Goal: Information Seeking & Learning: Learn about a topic

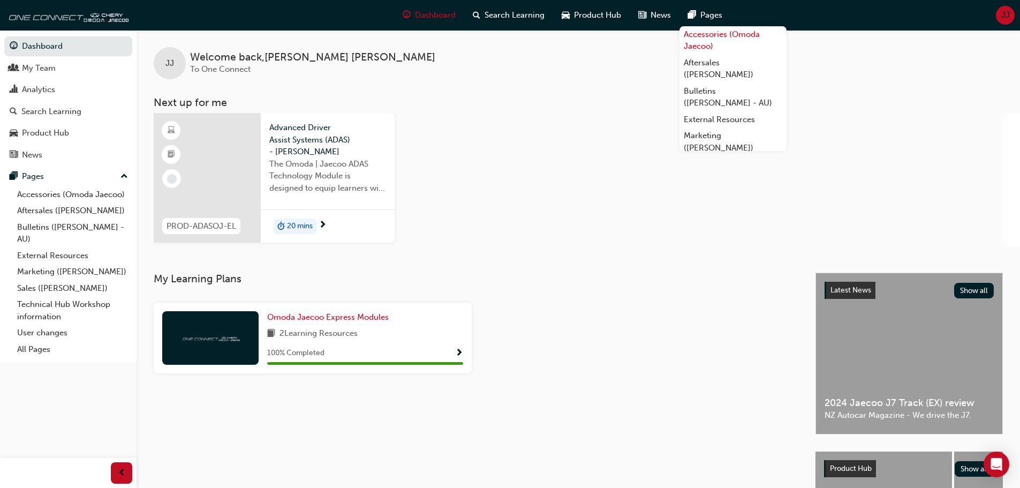
click at [708, 36] on link "Accessories (Omoda Jaecoo)" at bounding box center [733, 40] width 107 height 28
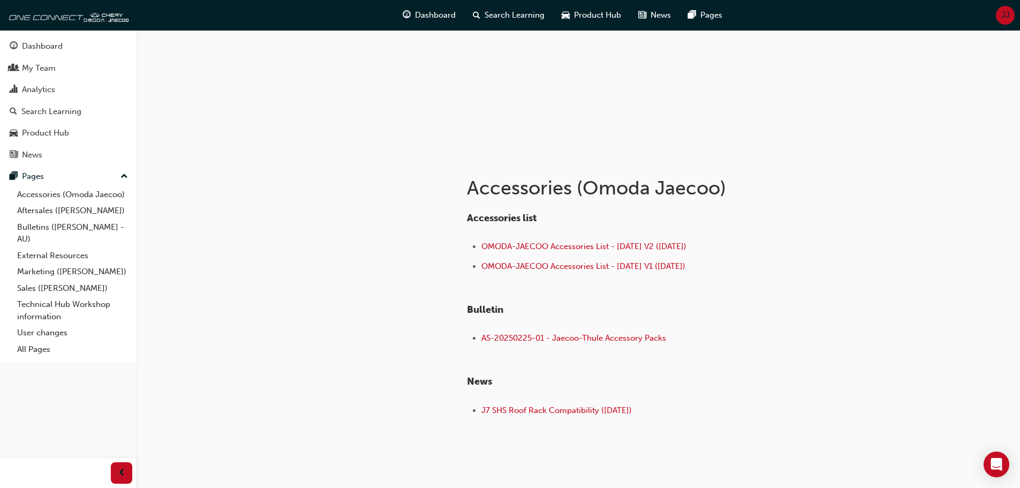
scroll to position [107, 0]
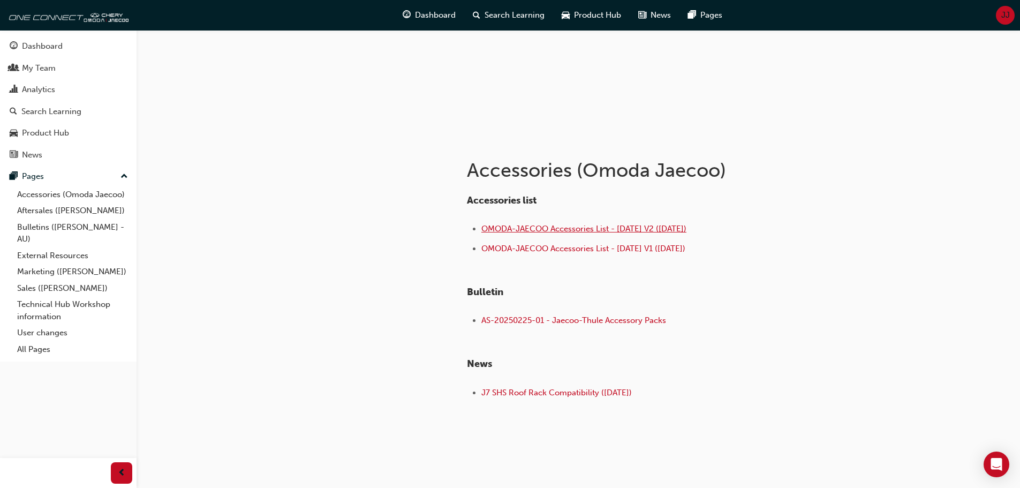
click at [552, 229] on span "OMODA-JAECOO Accessories List - Sep 25 V2 (18.09.25)" at bounding box center [584, 229] width 205 height 10
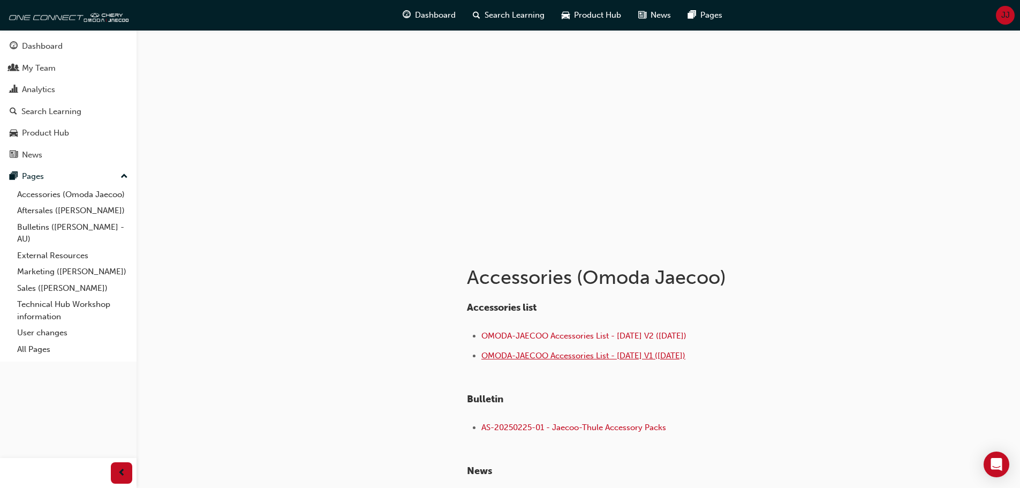
click at [579, 354] on span "OMODA-JAECOO Accessories List - [DATE] V1 ([DATE])" at bounding box center [584, 356] width 204 height 10
click at [579, 356] on span "OMODA-JAECOO Accessories List - [DATE] V1 ([DATE])" at bounding box center [584, 356] width 204 height 10
click at [515, 353] on span "OMODA-JAECOO Accessories List - [DATE] V1 ([DATE])" at bounding box center [584, 356] width 204 height 10
click at [515, 353] on span "OMODA-JAECOO Accessories List - Sep 25 V1 (16.09.25)" at bounding box center [584, 356] width 204 height 10
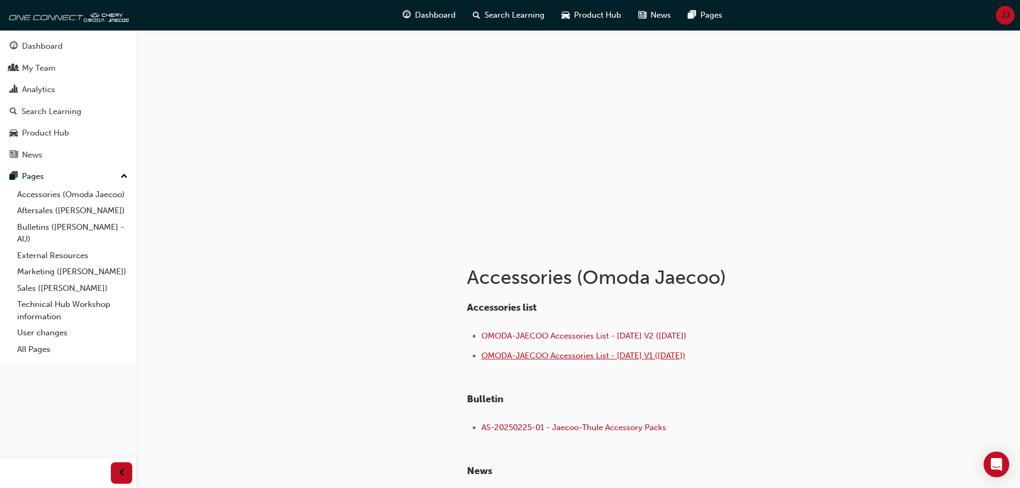
click at [515, 354] on span "OMODA-JAECOO Accessories List - Sep 25 V1 (16.09.25)" at bounding box center [584, 356] width 204 height 10
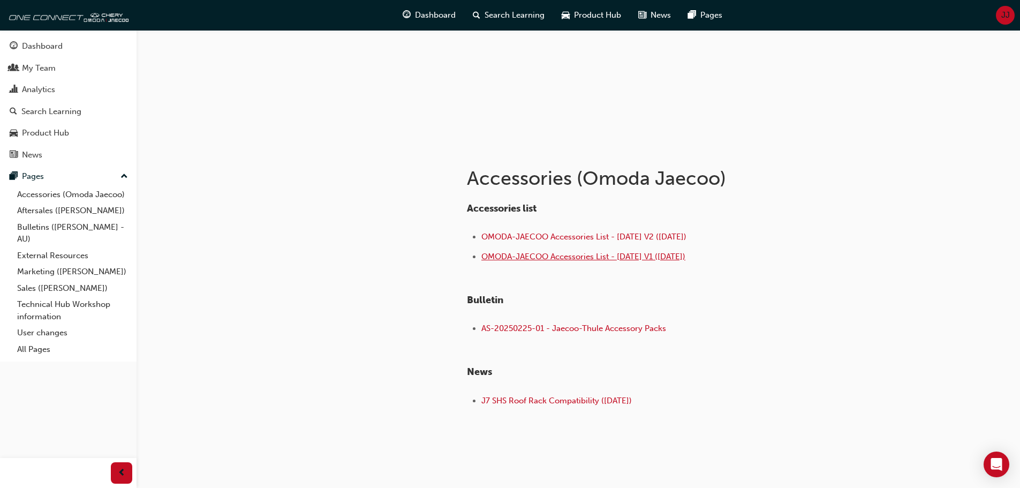
scroll to position [107, 0]
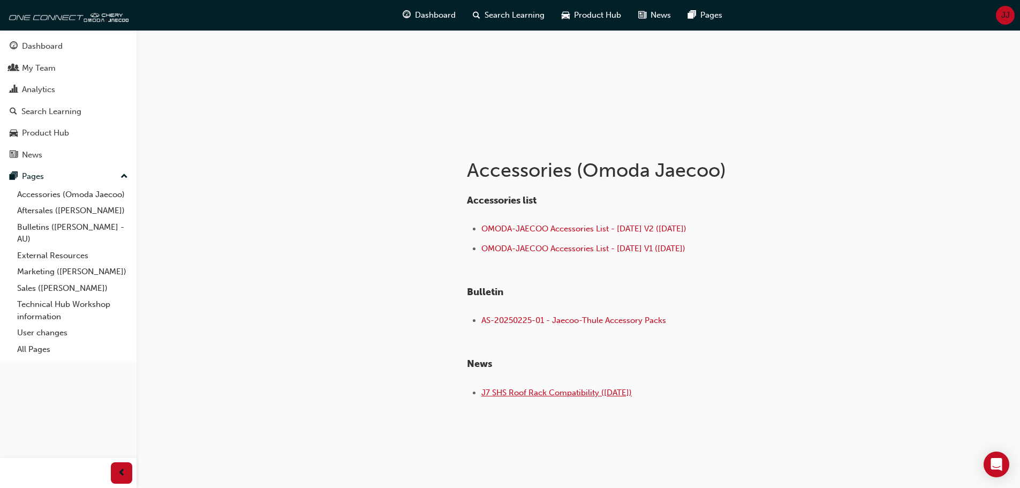
click at [556, 390] on span "J7 SHS Roof Rack Compatibility (06.08.2025)" at bounding box center [557, 393] width 151 height 10
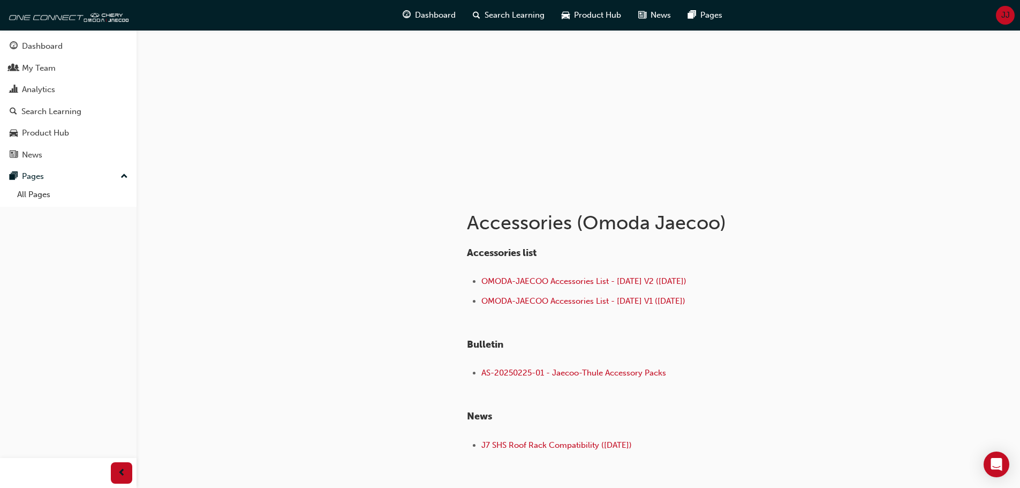
scroll to position [107, 0]
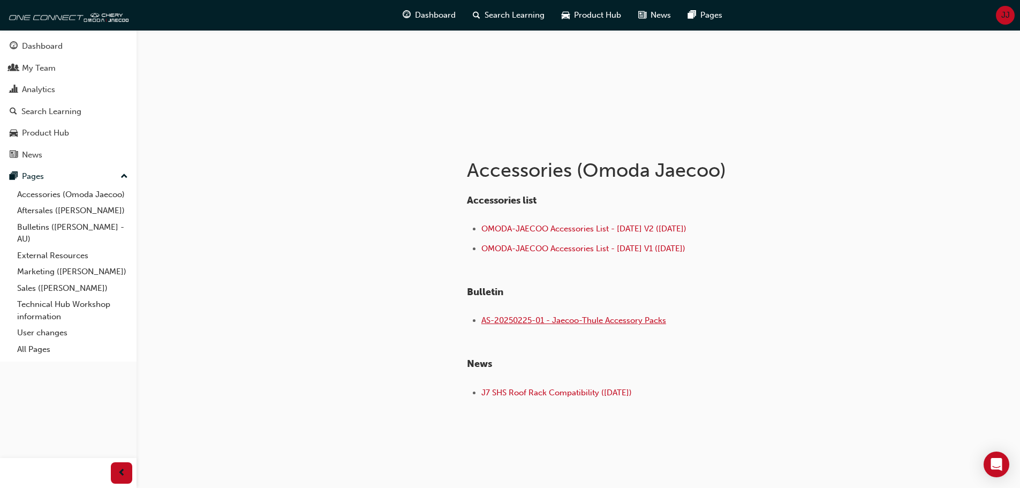
click at [504, 316] on span "AS-20250225-01 - Jaecoo-Thule Accessory Packs" at bounding box center [574, 321] width 185 height 10
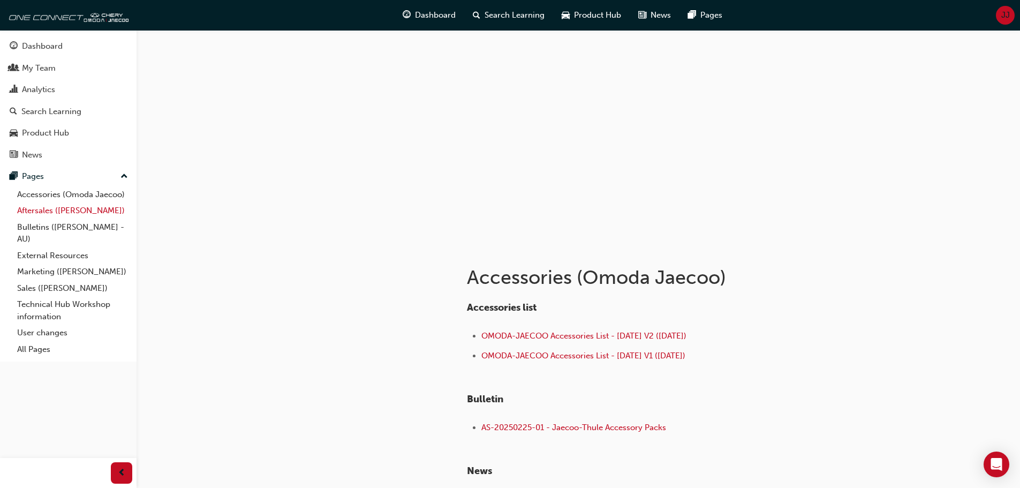
click at [50, 206] on link "Aftersales ([PERSON_NAME])" at bounding box center [72, 210] width 119 height 17
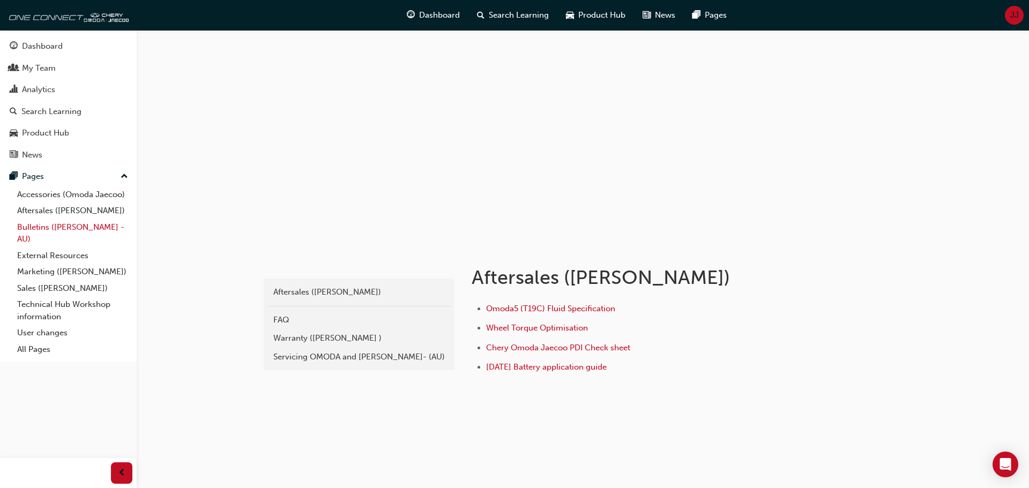
click at [44, 227] on link "Bulletins ([PERSON_NAME] - AU)" at bounding box center [72, 233] width 119 height 28
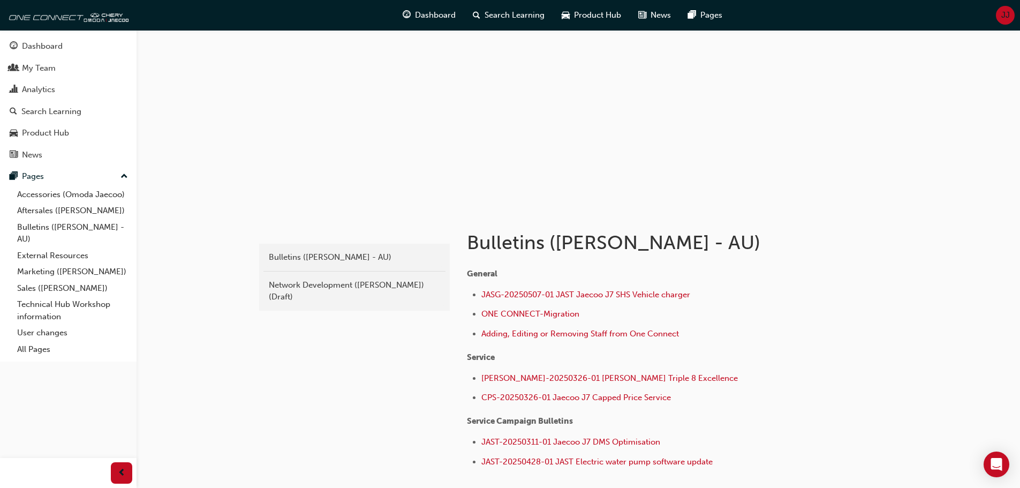
scroll to position [54, 0]
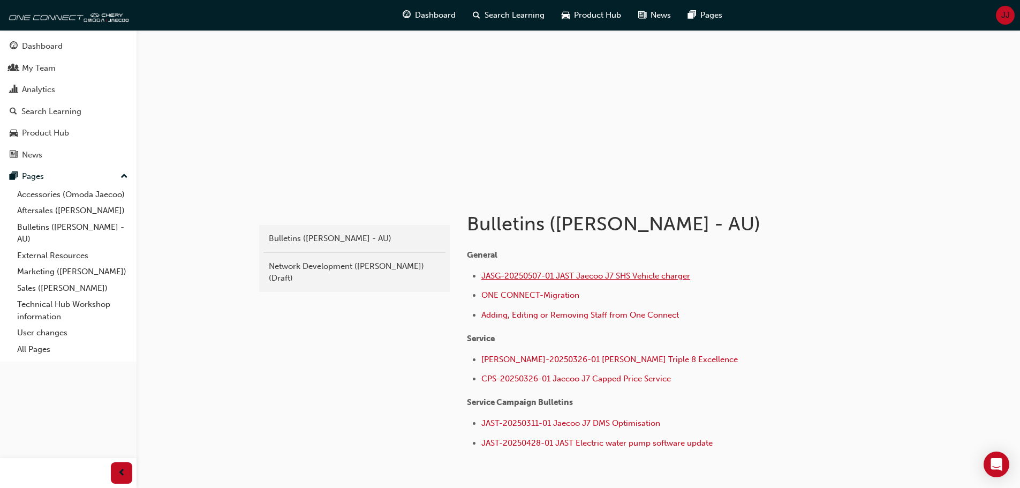
click at [642, 275] on span "JASG-20250507-01 JAST Jaecoo J7 SHS Vehicle charger" at bounding box center [586, 276] width 209 height 10
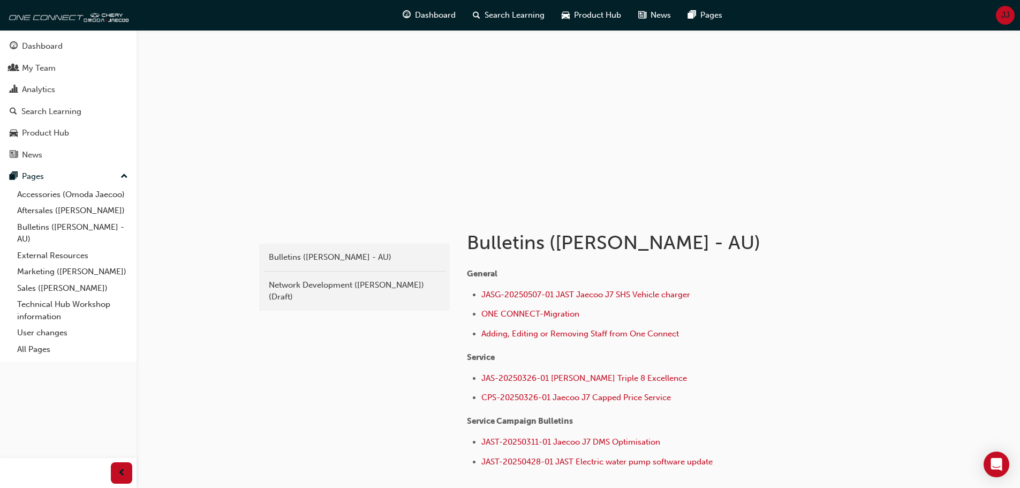
scroll to position [54, 0]
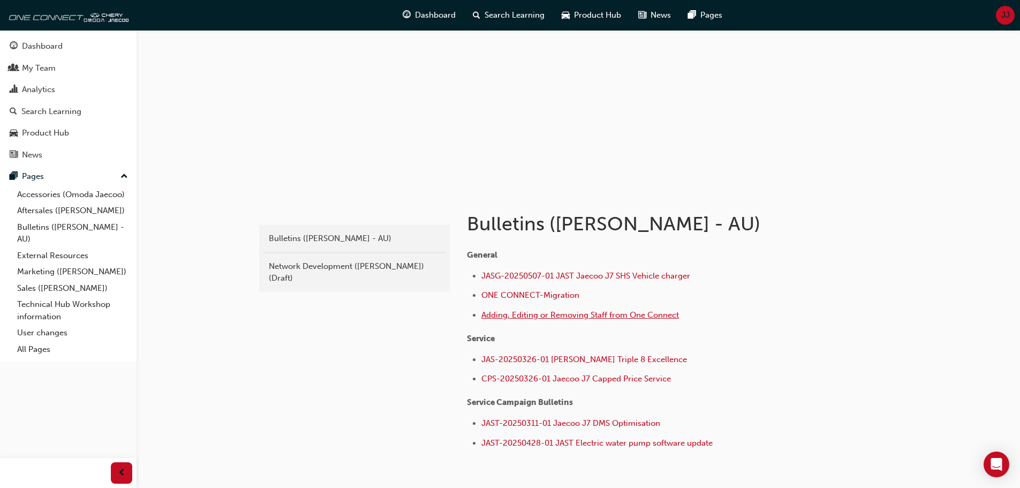
click at [664, 312] on span "Adding, Editing or Removing Staff from One Connect" at bounding box center [581, 315] width 198 height 10
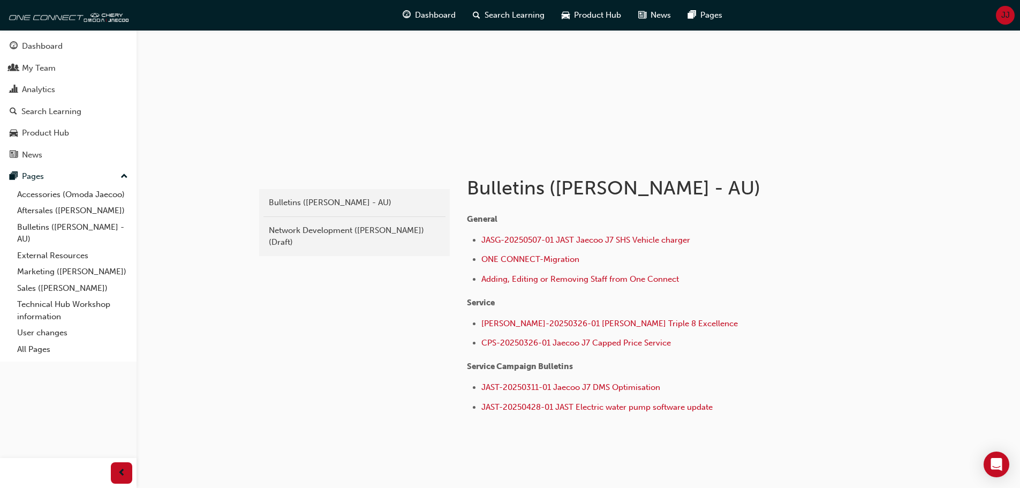
scroll to position [107, 0]
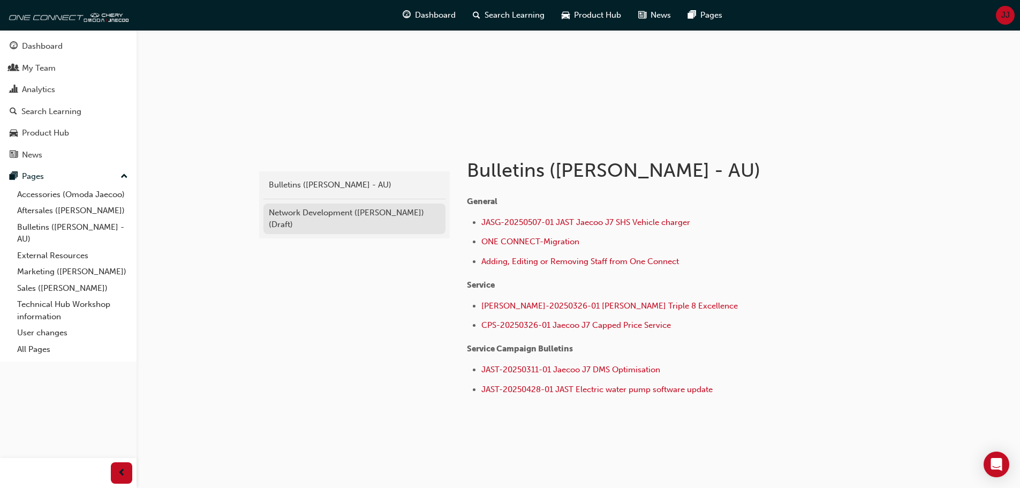
click at [316, 222] on div "Network Development ([PERSON_NAME]) (Draft)" at bounding box center [354, 219] width 171 height 24
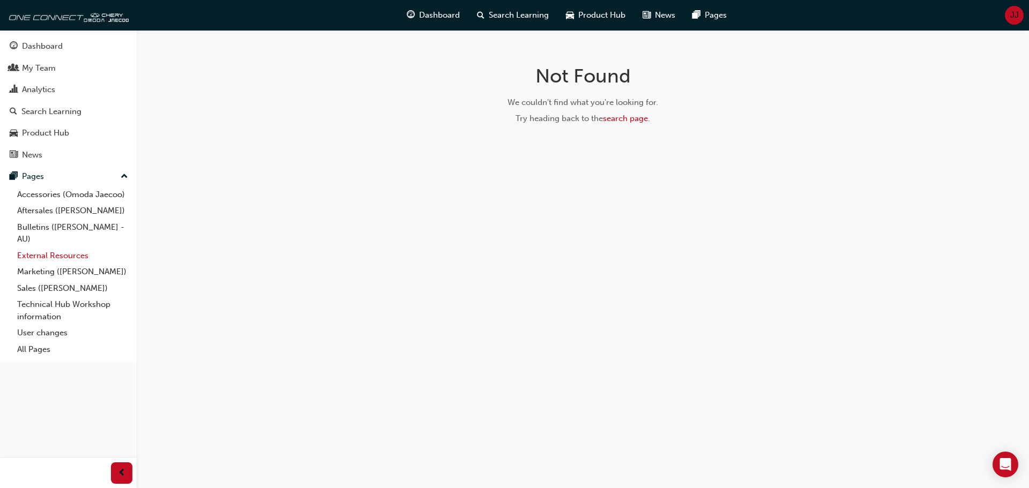
click at [61, 253] on link "External Resources" at bounding box center [72, 255] width 119 height 17
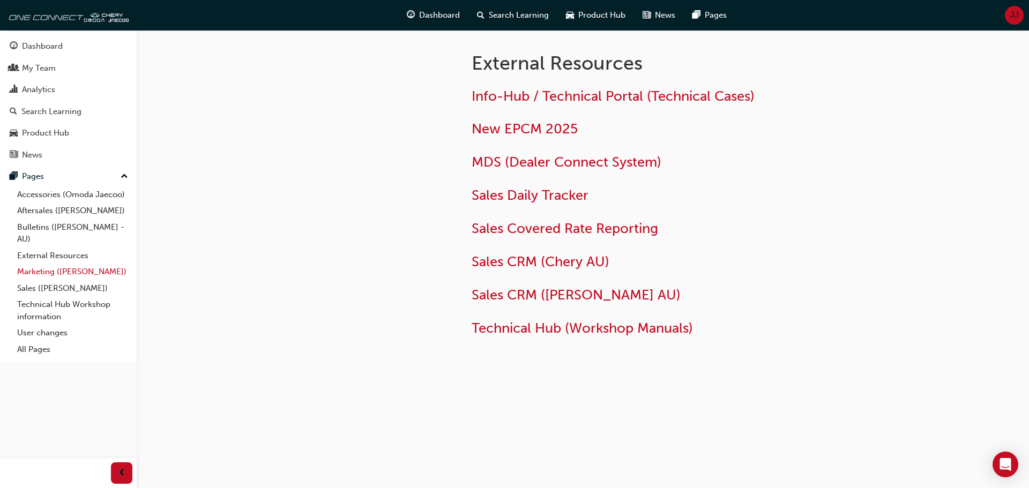
click at [66, 274] on link "Marketing ([PERSON_NAME])" at bounding box center [72, 272] width 119 height 17
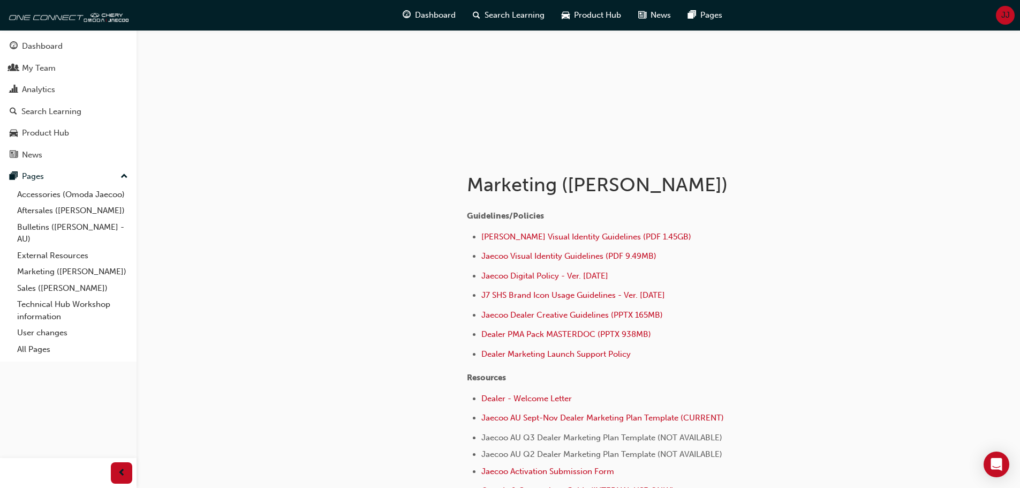
scroll to position [107, 0]
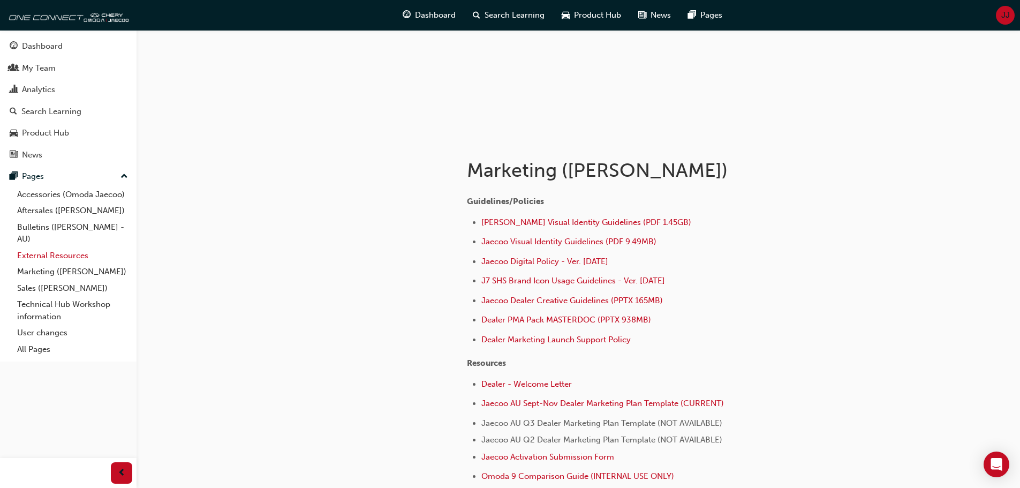
click at [71, 249] on link "External Resources" at bounding box center [72, 255] width 119 height 17
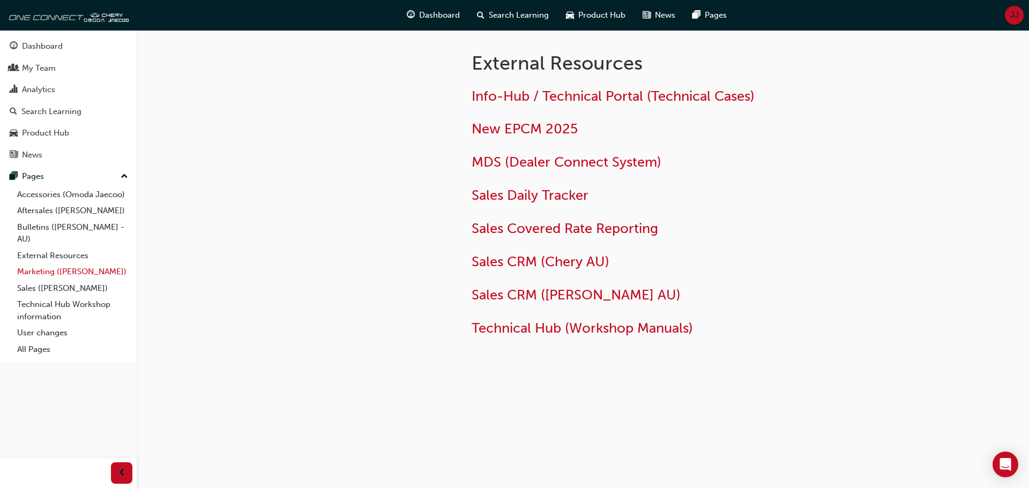
click at [70, 267] on link "Marketing ([PERSON_NAME])" at bounding box center [72, 272] width 119 height 17
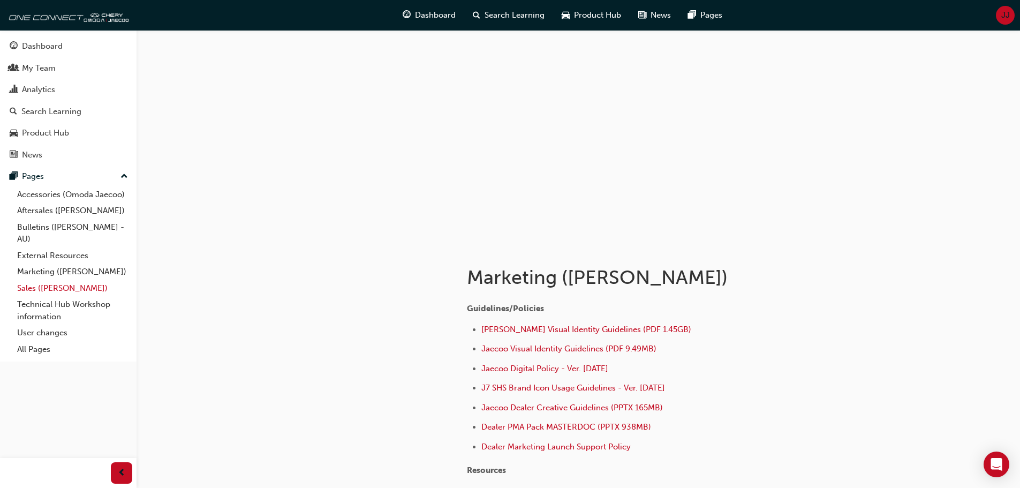
click at [67, 285] on link "Sales ([PERSON_NAME])" at bounding box center [72, 288] width 119 height 17
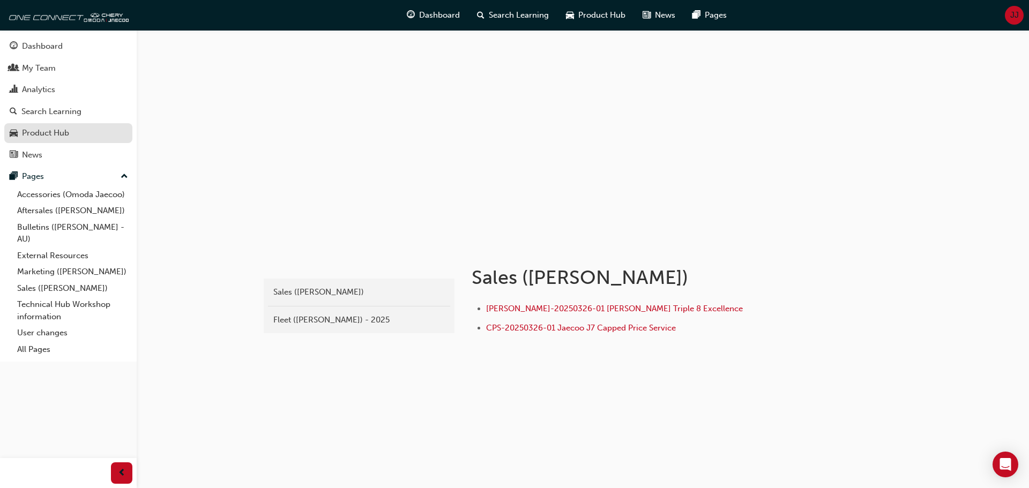
click at [38, 134] on div "Product Hub" at bounding box center [45, 133] width 47 height 12
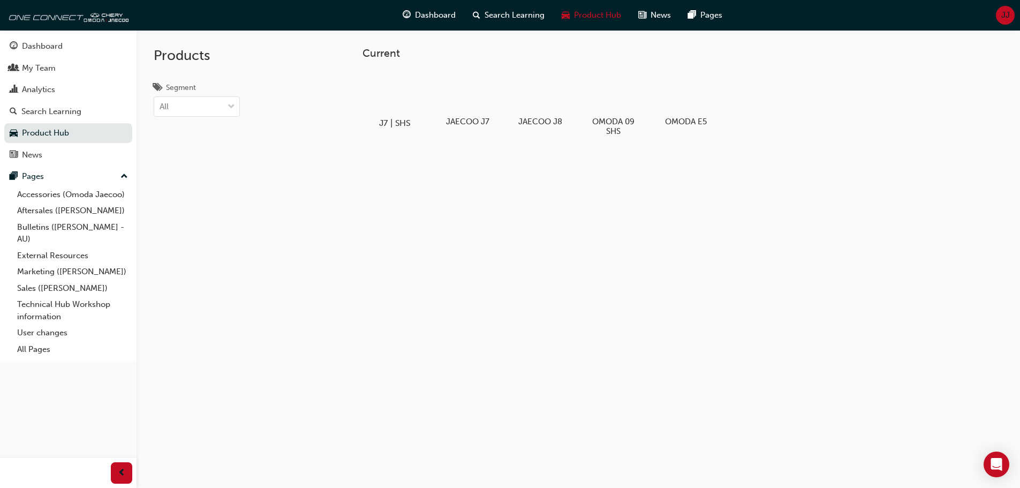
click at [391, 123] on h5 "J7 | SHS" at bounding box center [394, 123] width 59 height 10
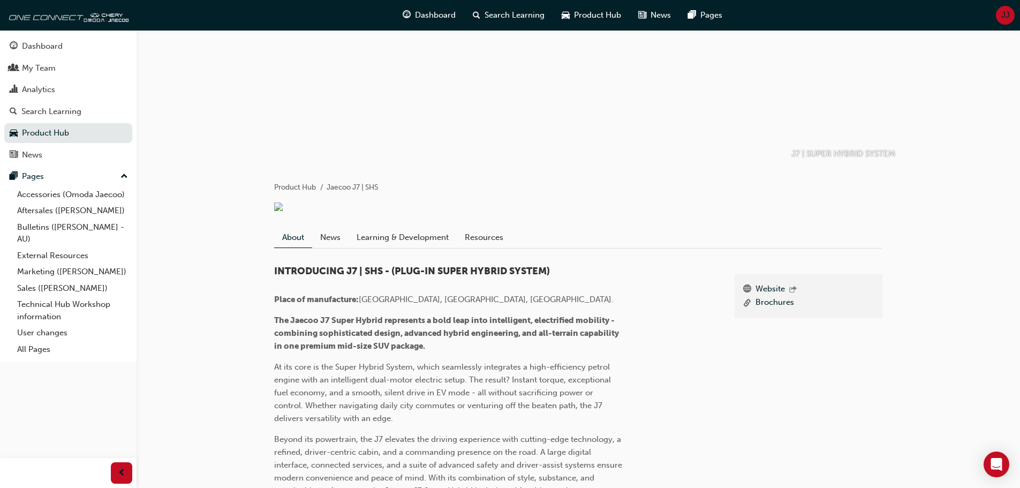
scroll to position [107, 0]
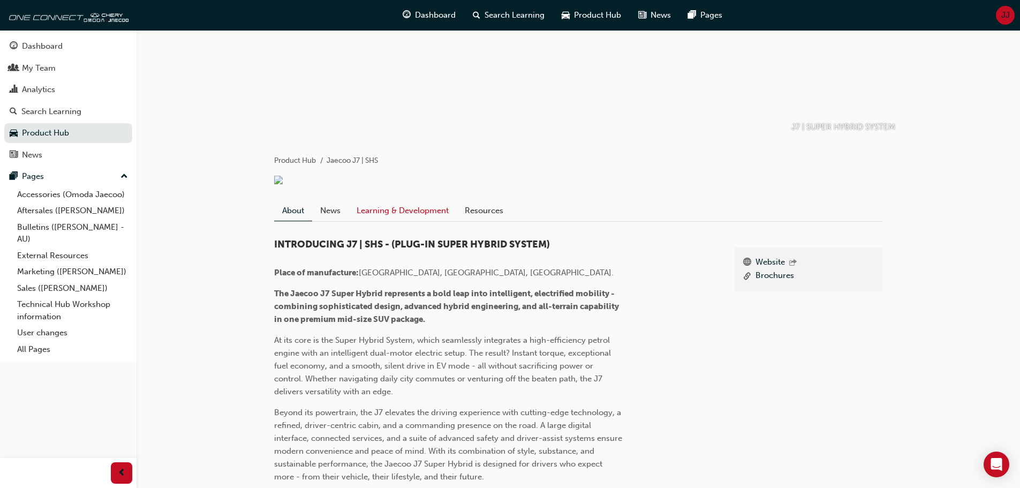
click at [407, 221] on link "Learning & Development" at bounding box center [403, 210] width 108 height 20
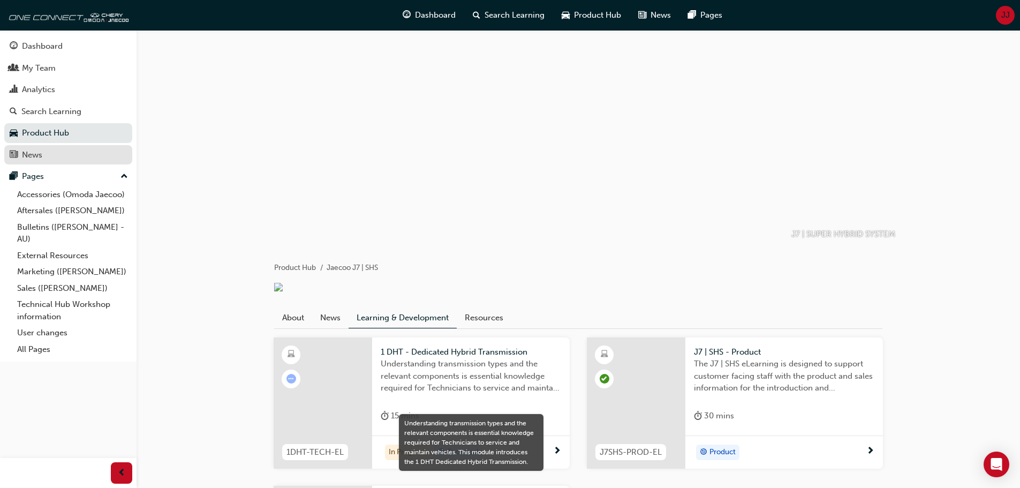
click at [26, 160] on div "News" at bounding box center [32, 155] width 20 height 12
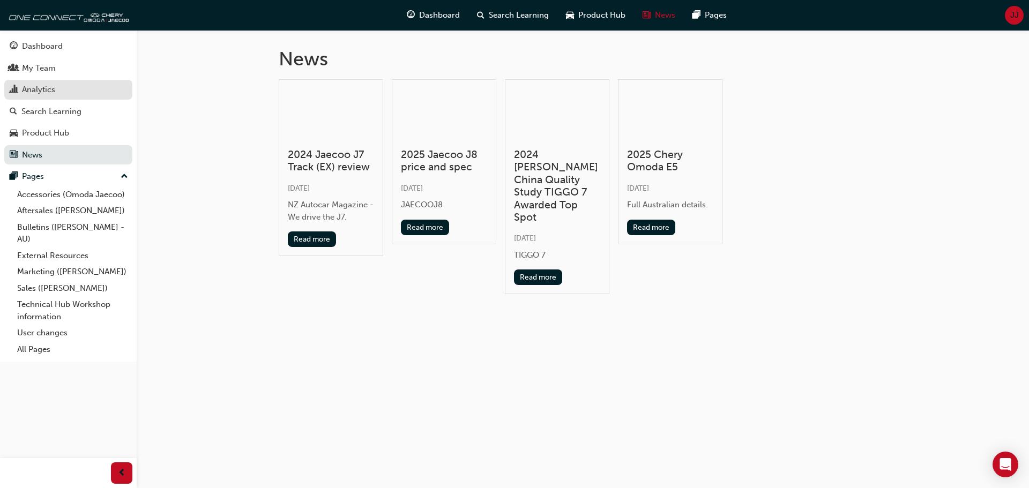
click at [50, 92] on div "Analytics" at bounding box center [38, 90] width 33 height 12
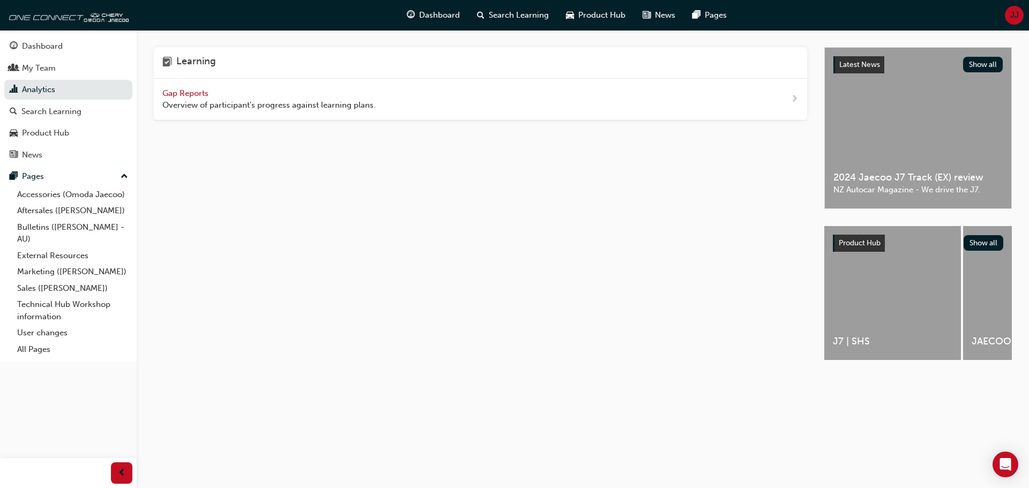
click at [177, 91] on span "Gap Reports" at bounding box center [186, 93] width 48 height 10
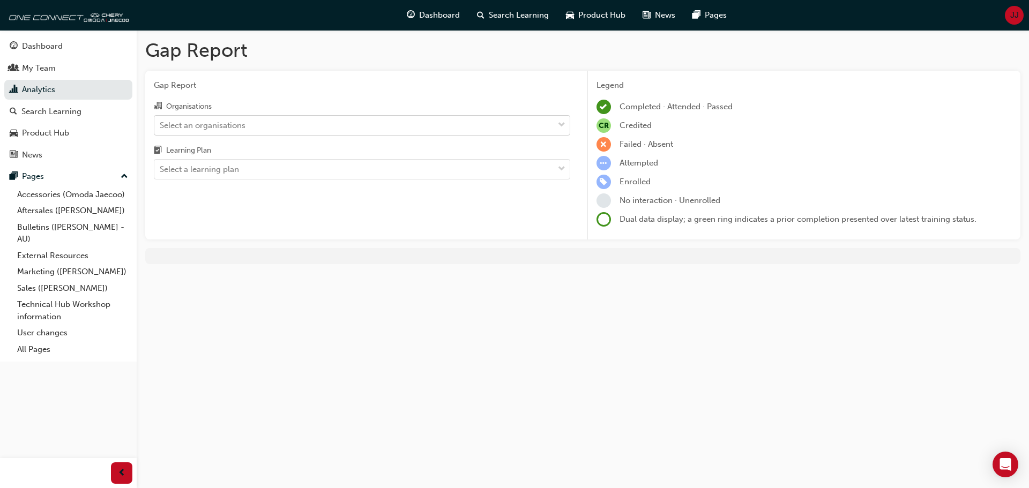
click at [195, 123] on div "Select an organisations" at bounding box center [203, 125] width 86 height 12
click at [161, 123] on input "Organisations Select an organisations" at bounding box center [160, 124] width 1 height 9
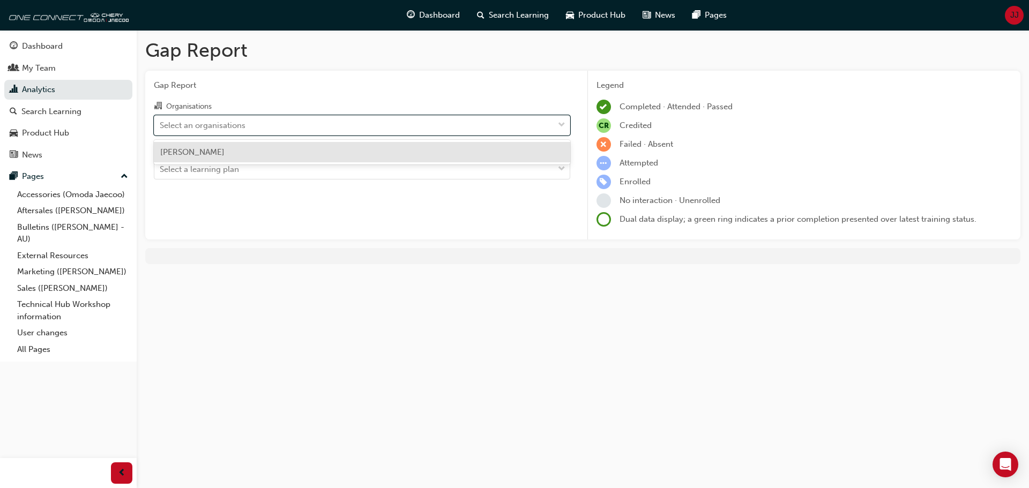
click at [193, 151] on span "[PERSON_NAME]" at bounding box center [192, 152] width 64 height 10
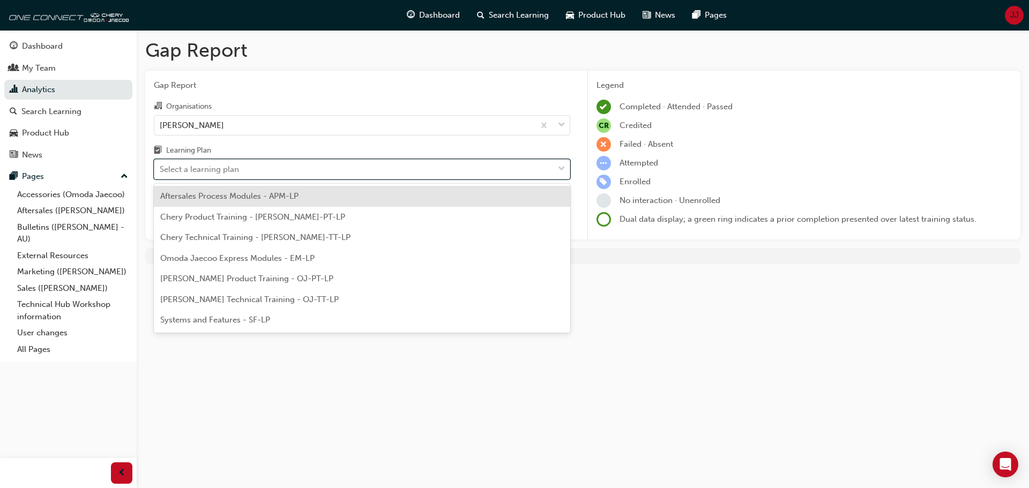
click at [196, 173] on div "Select a learning plan" at bounding box center [199, 169] width 79 height 12
click at [161, 173] on input "Learning Plan option Aftersales Process Modules - APM-LP focused, 1 of 7. 7 res…" at bounding box center [160, 168] width 1 height 9
click at [194, 194] on span "Aftersales Process Modules - APM-LP" at bounding box center [229, 196] width 138 height 10
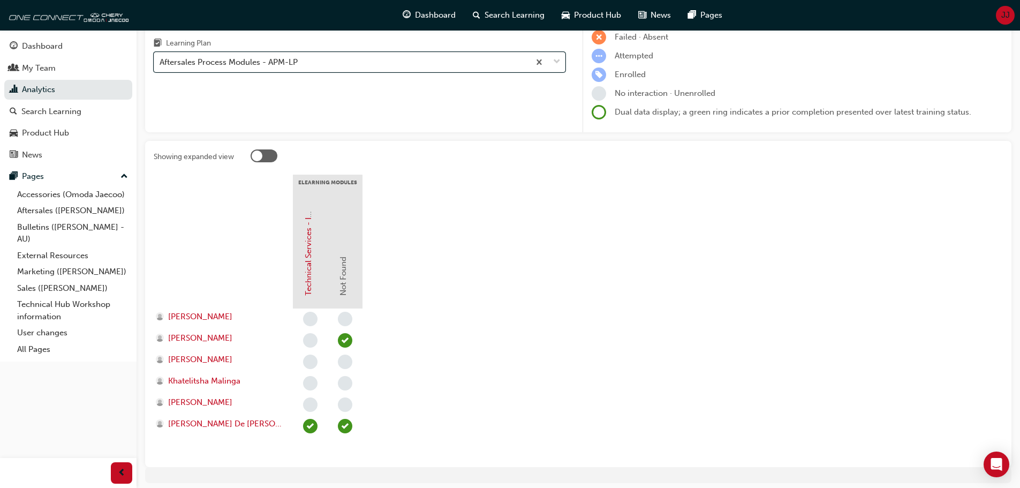
scroll to position [54, 0]
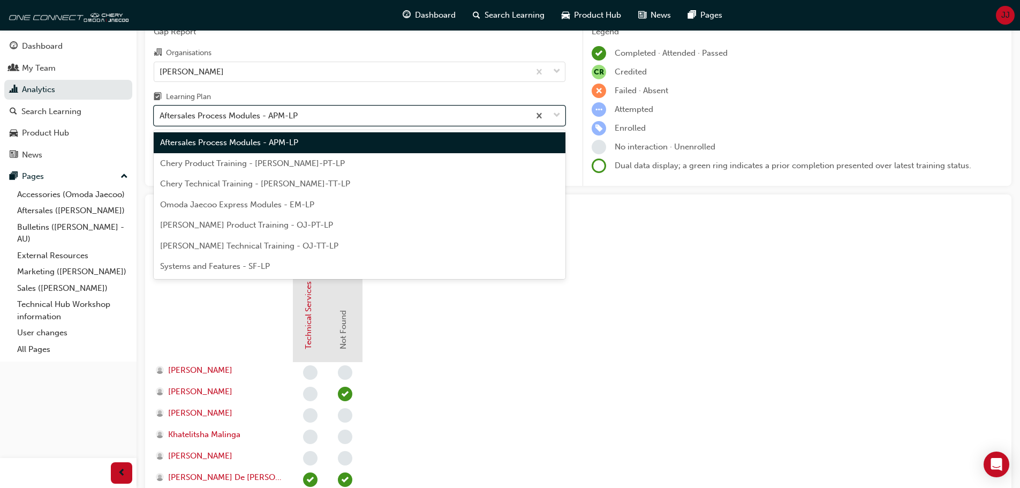
click at [307, 114] on div "Aftersales Process Modules - APM-LP" at bounding box center [342, 116] width 376 height 19
click at [161, 114] on input "Learning Plan option Aftersales Process Modules - APM-LP, selected. option Afte…" at bounding box center [160, 115] width 1 height 9
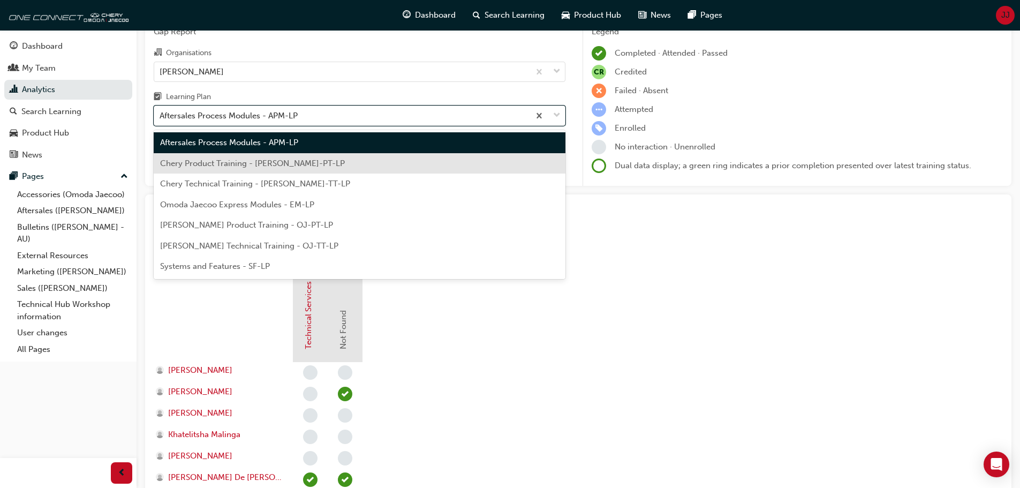
click at [292, 156] on div "Chery Product Training - [PERSON_NAME]-PT-LP" at bounding box center [360, 163] width 412 height 21
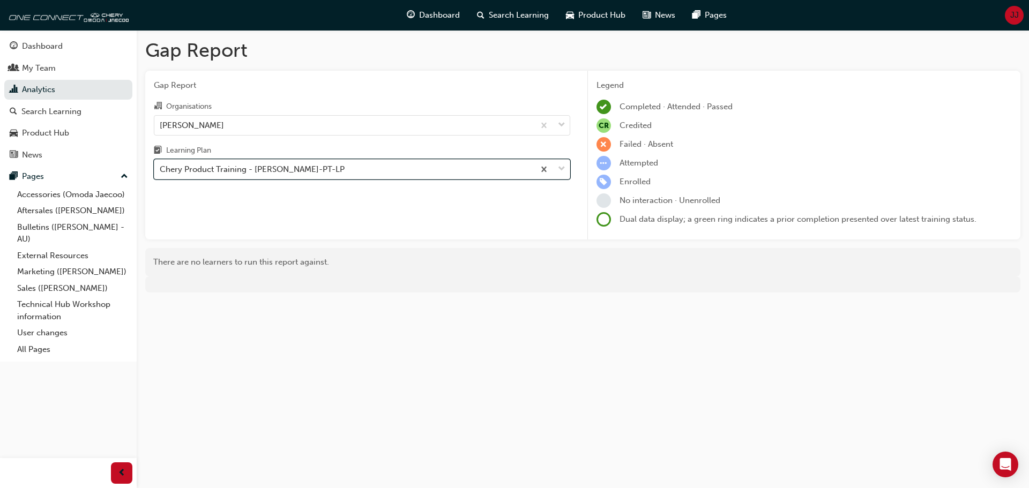
click at [346, 162] on div "Chery Product Training - [PERSON_NAME]-PT-LP" at bounding box center [344, 169] width 380 height 19
click at [161, 164] on input "Learning Plan option Chery Product Training - [PERSON_NAME]-PT-LP, selected. 0 …" at bounding box center [160, 168] width 1 height 9
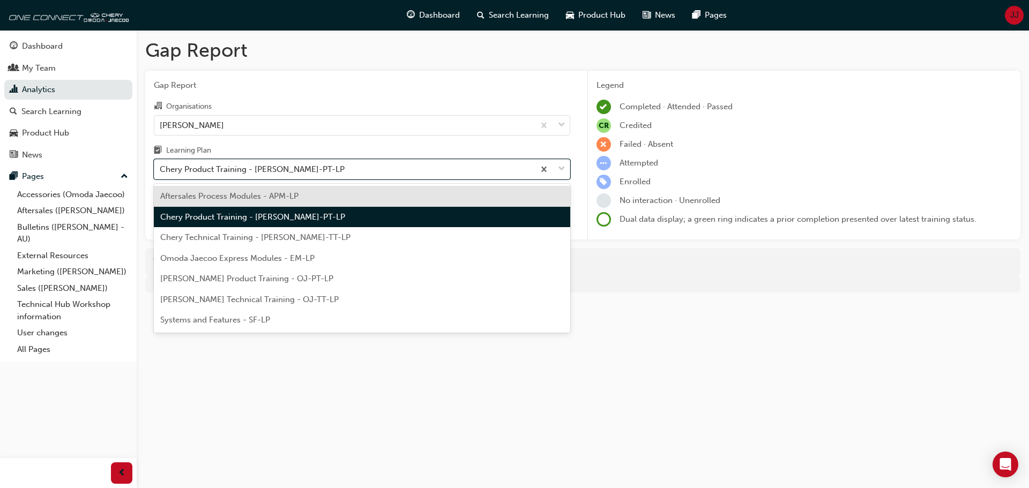
click at [294, 194] on span "Aftersales Process Modules - APM-LP" at bounding box center [229, 196] width 138 height 10
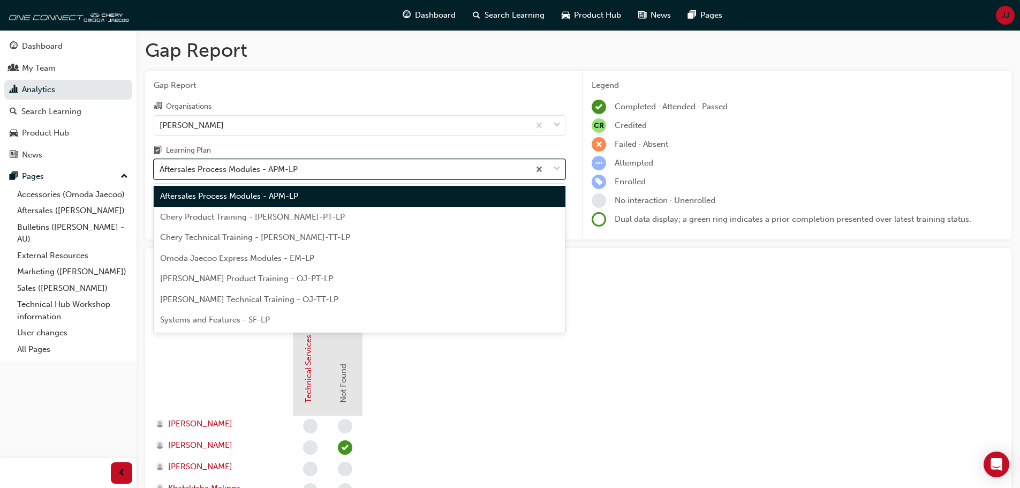
click at [294, 170] on div "Aftersales Process Modules - APM-LP" at bounding box center [229, 169] width 138 height 12
click at [161, 170] on input "Learning Plan option Aftersales Process Modules - APM-LP, selected. option Afte…" at bounding box center [160, 168] width 1 height 9
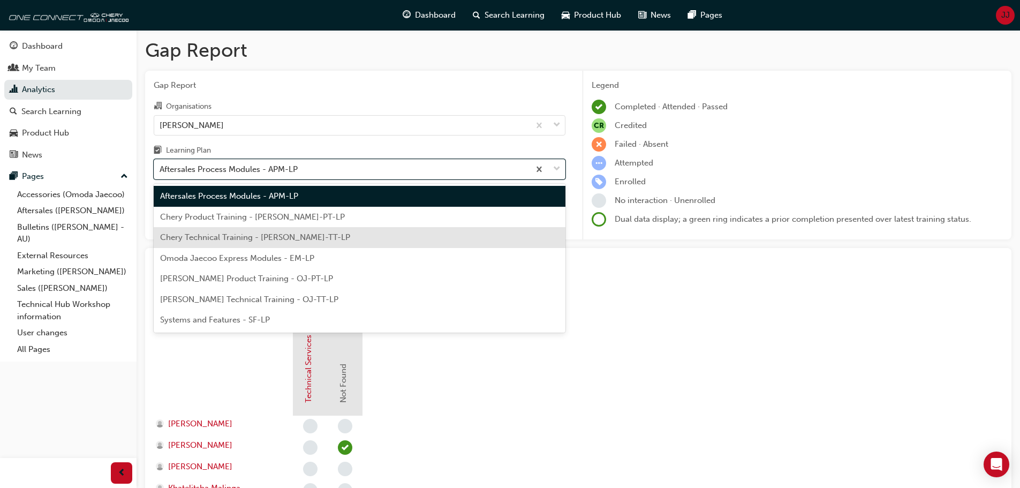
click at [283, 237] on span "Chery Technical Training - [PERSON_NAME]-TT-LP" at bounding box center [255, 237] width 190 height 10
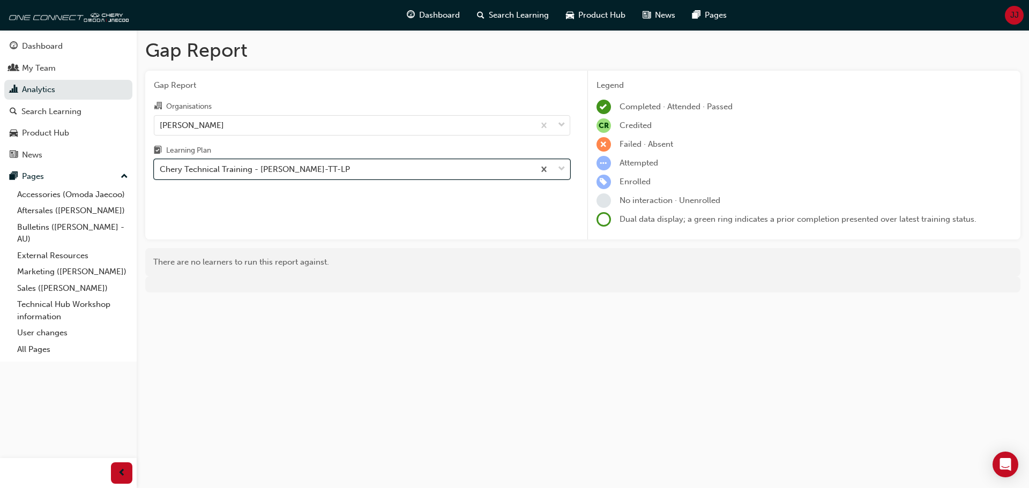
click at [282, 172] on div "Chery Technical Training - [PERSON_NAME]-TT-LP" at bounding box center [255, 169] width 190 height 12
click at [161, 172] on input "Learning Plan option Chery Technical Training - [PERSON_NAME]-TT-LP, selected. …" at bounding box center [160, 168] width 1 height 9
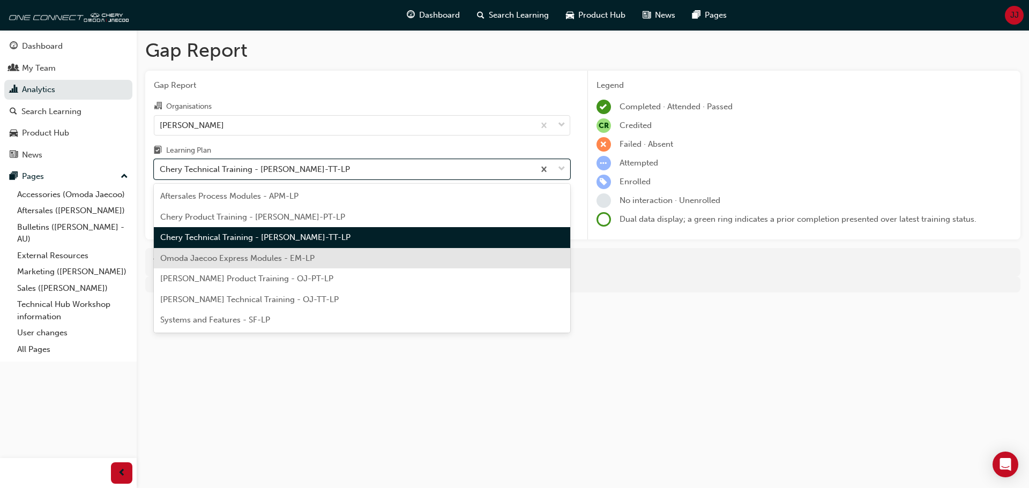
click at [276, 256] on span "Omoda Jaecoo Express Modules - EM-LP" at bounding box center [237, 258] width 154 height 10
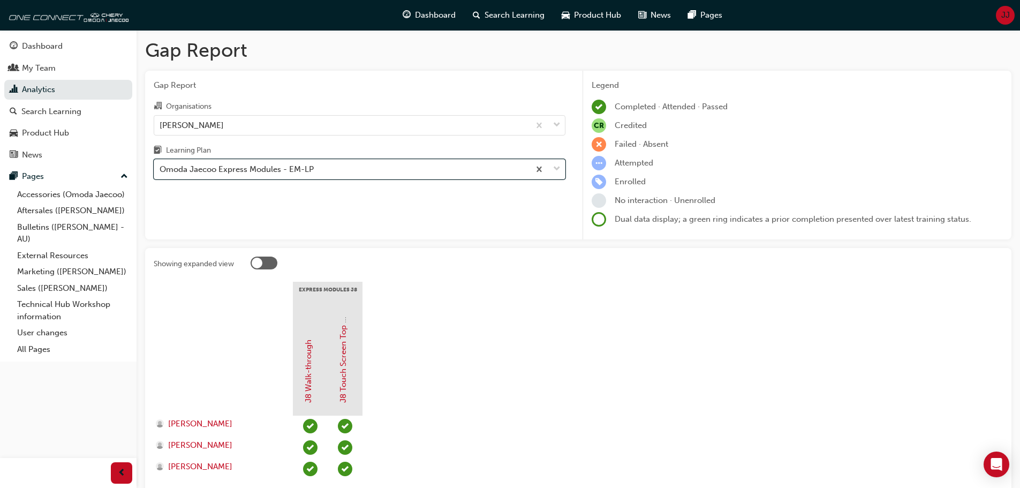
scroll to position [54, 0]
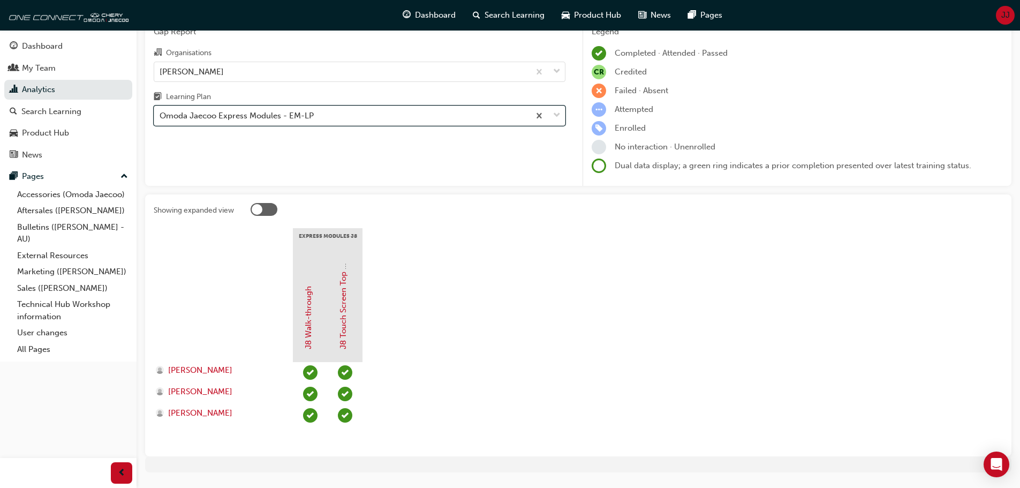
click at [266, 121] on div "Omoda Jaecoo Express Modules - EM-LP" at bounding box center [237, 116] width 154 height 12
click at [161, 120] on input "Learning Plan option Omoda Jaecoo Express Modules - EM-LP, selected. 0 results …" at bounding box center [160, 115] width 1 height 9
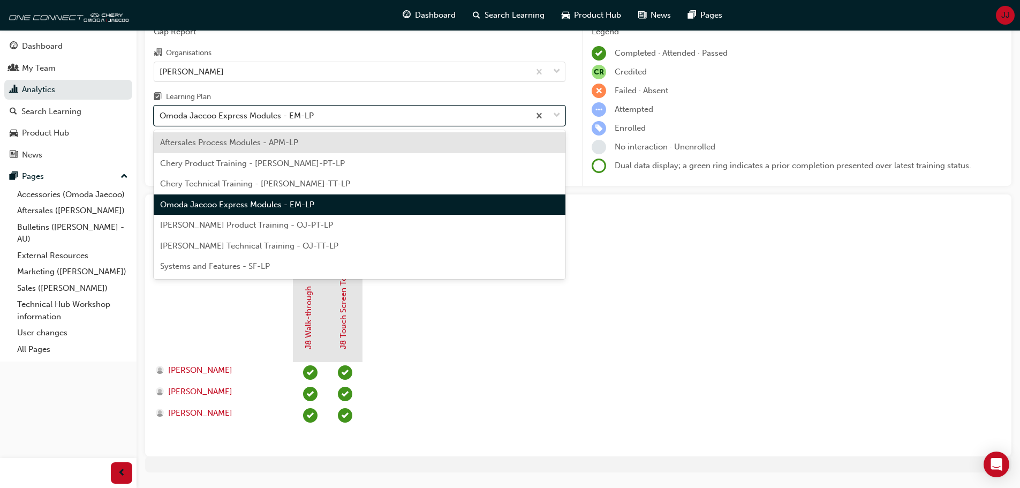
click at [259, 222] on span "[PERSON_NAME] Product Training - OJ-PT-LP" at bounding box center [246, 225] width 173 height 10
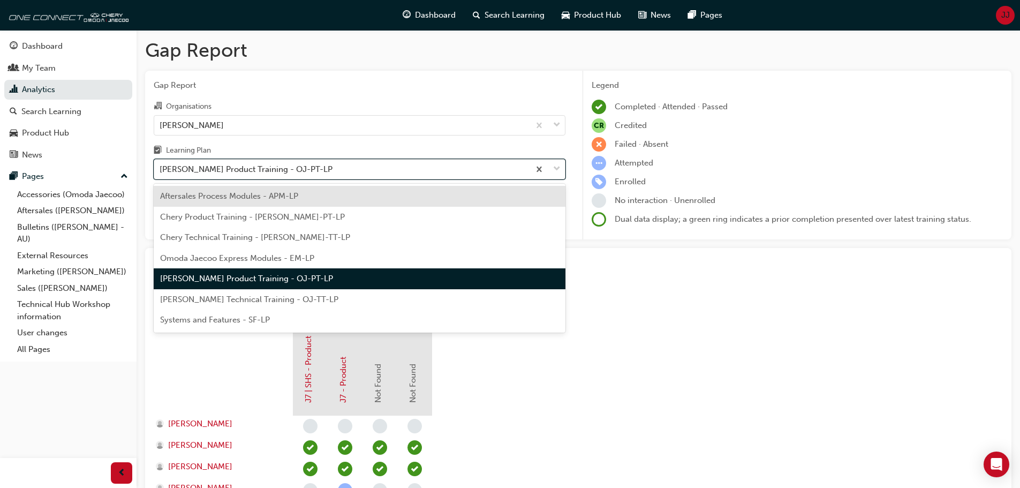
click at [241, 166] on div "[PERSON_NAME] Product Training - OJ-PT-LP" at bounding box center [246, 169] width 173 height 12
click at [161, 166] on input "Learning Plan option [PERSON_NAME] Product Training - OJ-PT-LP, selected. optio…" at bounding box center [160, 168] width 1 height 9
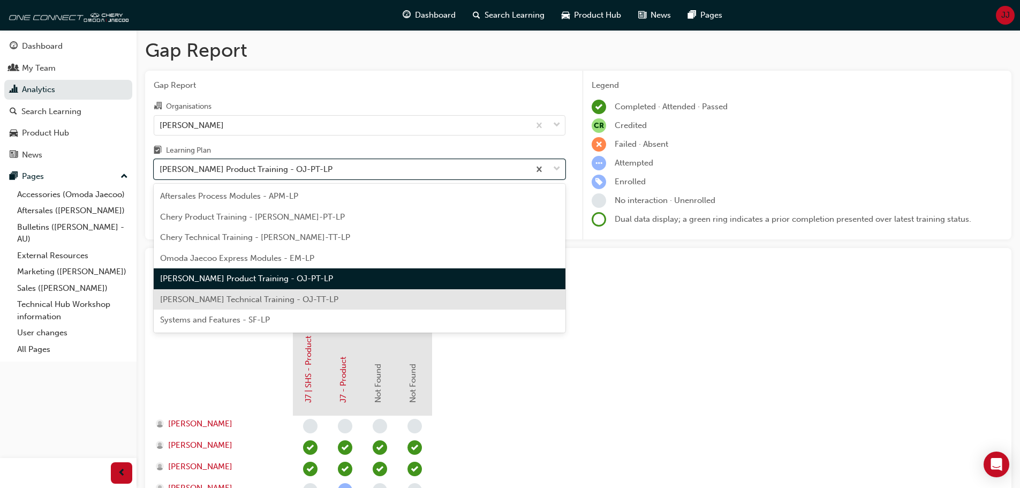
click at [226, 296] on span "[PERSON_NAME] Technical Training - OJ-TT-LP" at bounding box center [249, 300] width 178 height 10
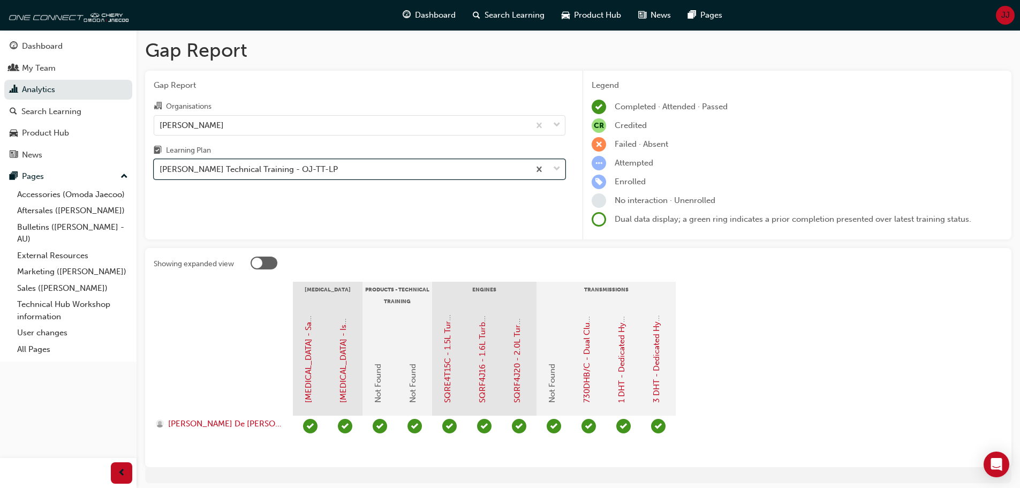
click at [226, 168] on div "[PERSON_NAME] Technical Training - OJ-TT-LP" at bounding box center [249, 169] width 178 height 12
click at [161, 168] on input "Learning Plan option Omoda Jaecoo Technical Training - OJ-TT-LP, selected. 0 re…" at bounding box center [160, 168] width 1 height 9
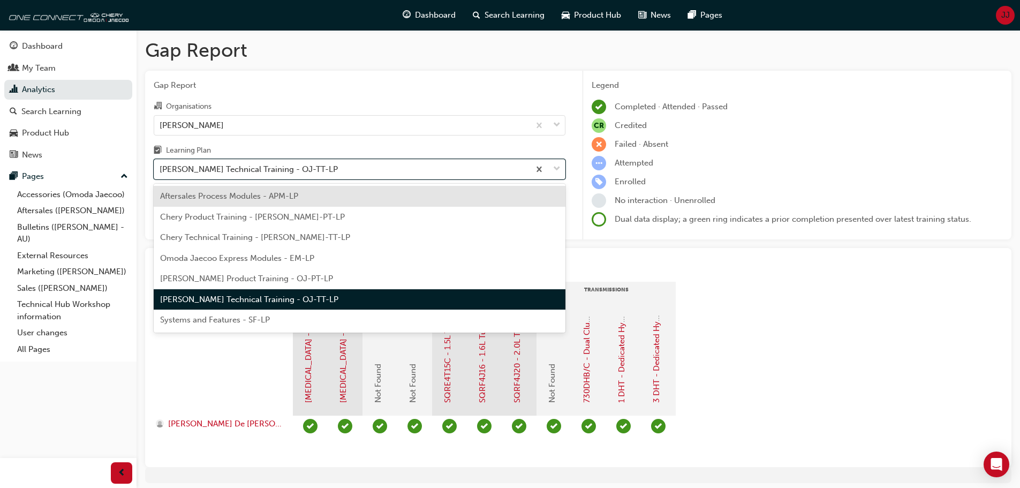
click at [220, 318] on span "Systems and Features - SF-LP" at bounding box center [215, 320] width 110 height 10
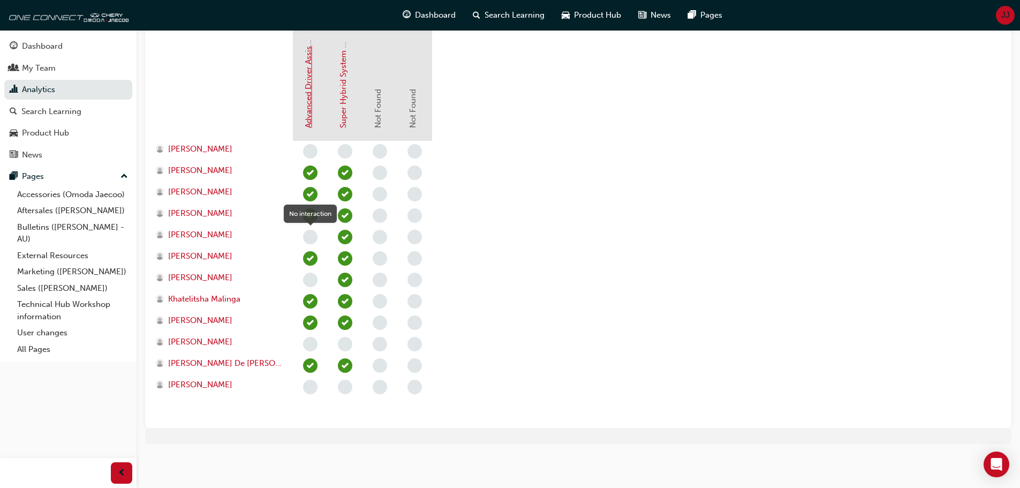
scroll to position [221, 0]
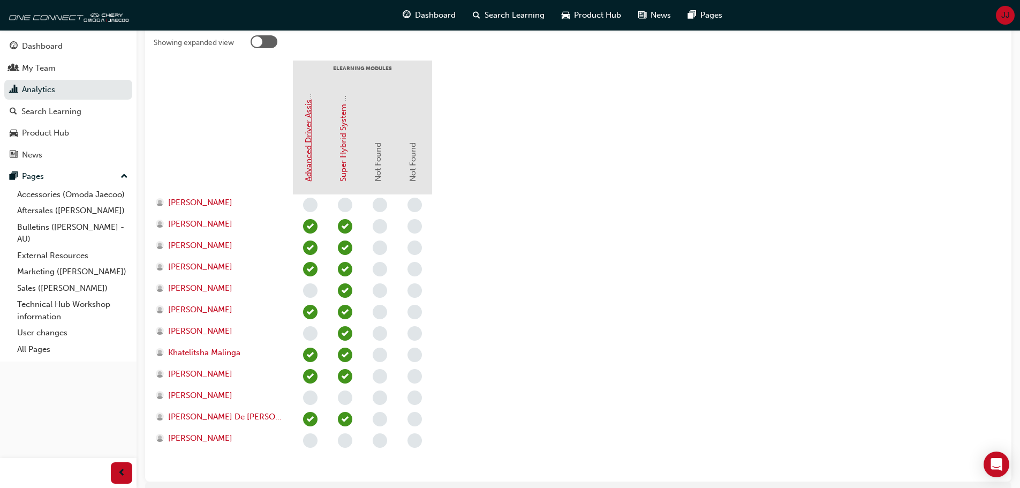
click at [305, 164] on link "Advanced Driver Assist Systems (ADAS) - [PERSON_NAME]" at bounding box center [309, 73] width 10 height 217
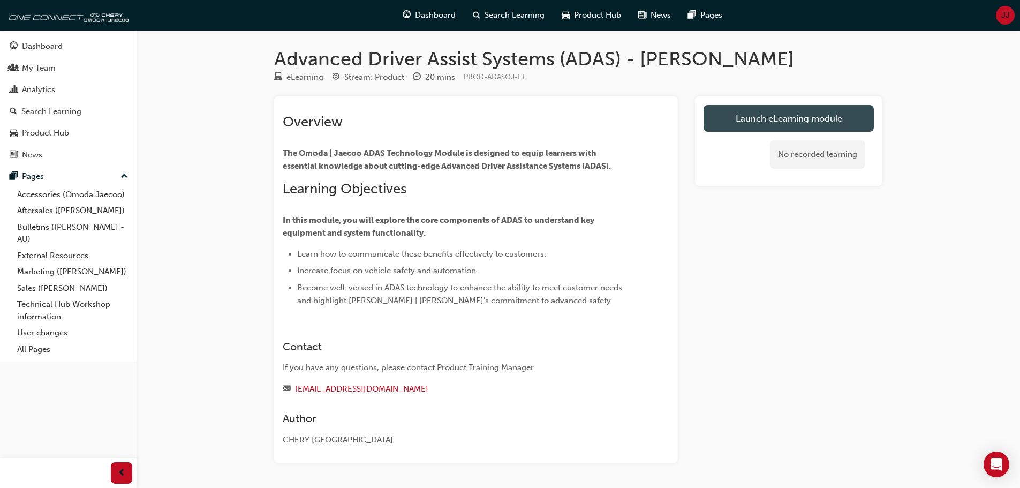
click at [744, 124] on link "Launch eLearning module" at bounding box center [789, 118] width 170 height 27
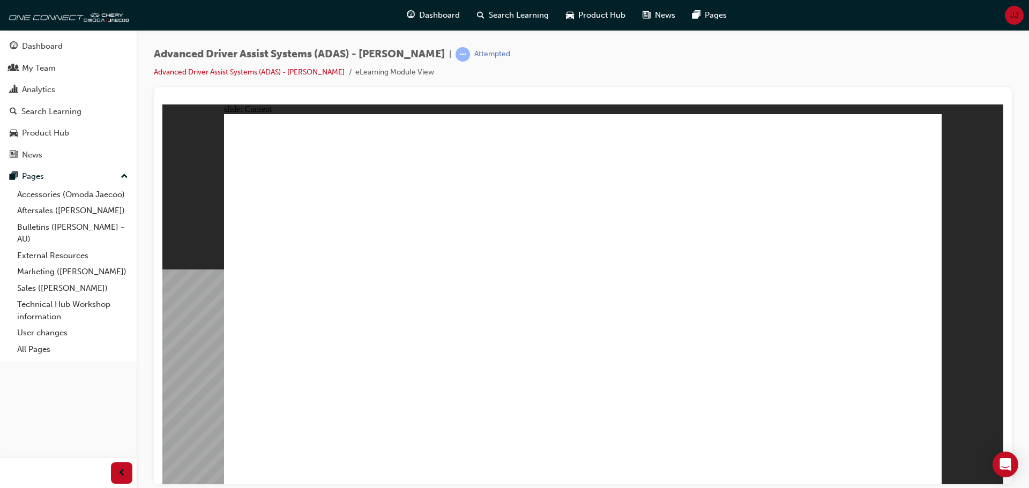
drag, startPoint x: 577, startPoint y: 319, endPoint x: 519, endPoint y: 295, distance: 63.0
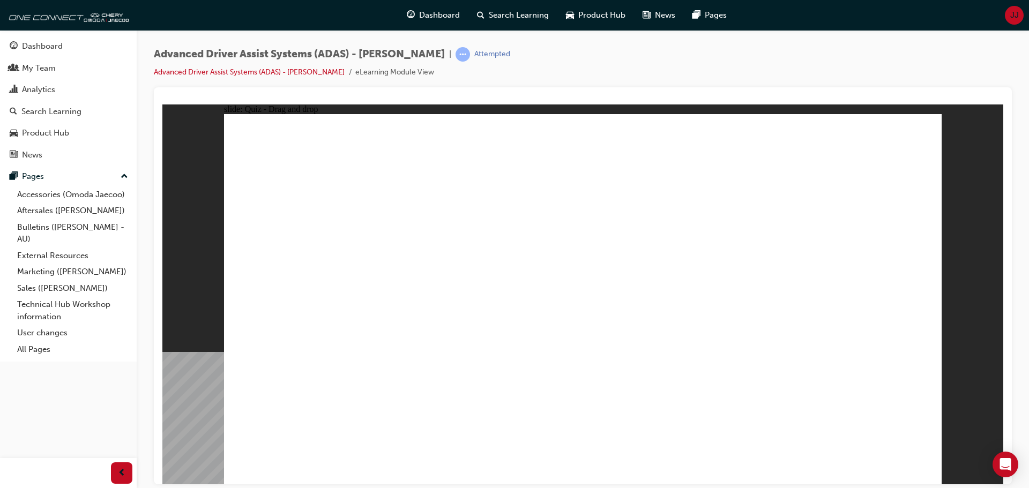
drag, startPoint x: 590, startPoint y: 399, endPoint x: 584, endPoint y: 403, distance: 7.6
drag, startPoint x: 458, startPoint y: 399, endPoint x: 480, endPoint y: 394, distance: 22.5
drag, startPoint x: 626, startPoint y: 361, endPoint x: 763, endPoint y: 251, distance: 175.3
drag, startPoint x: 728, startPoint y: 358, endPoint x: 802, endPoint y: 223, distance: 154.2
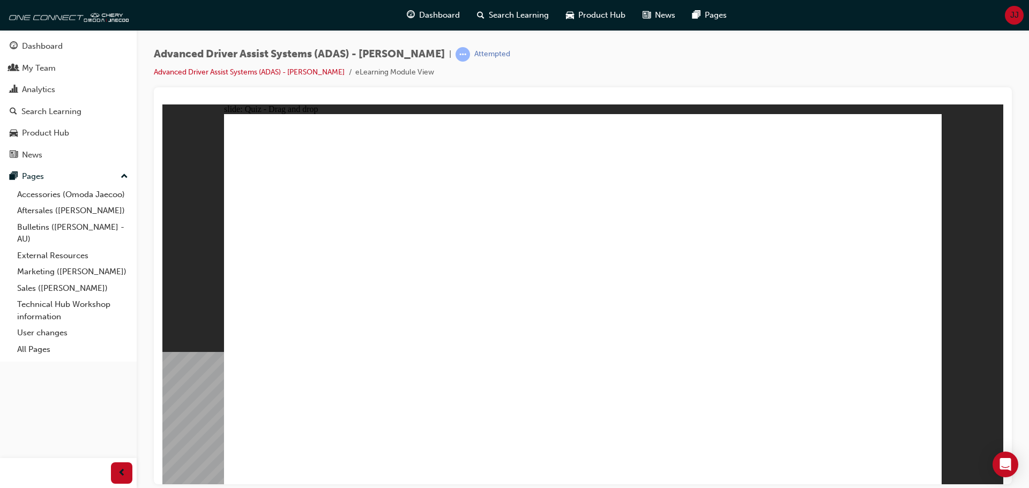
drag, startPoint x: 451, startPoint y: 367, endPoint x: 813, endPoint y: 216, distance: 391.9
drag, startPoint x: 486, startPoint y: 402, endPoint x: 610, endPoint y: 227, distance: 214.2
drag, startPoint x: 757, startPoint y: 179, endPoint x: 641, endPoint y: 208, distance: 119.7
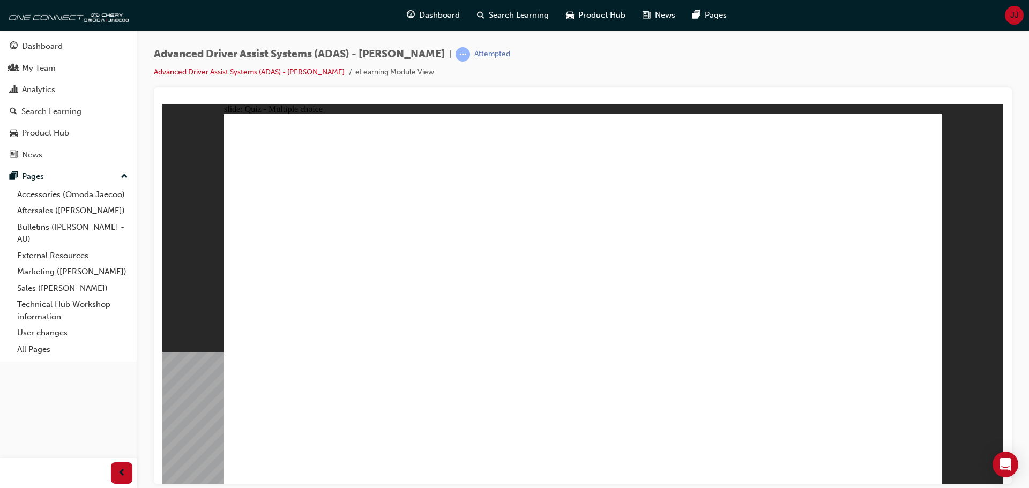
checkbox input "true"
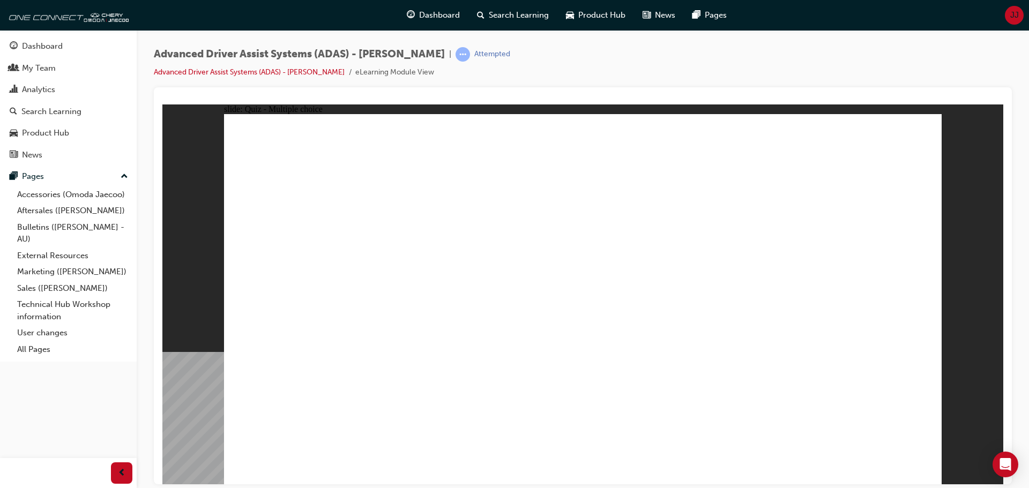
checkbox input "true"
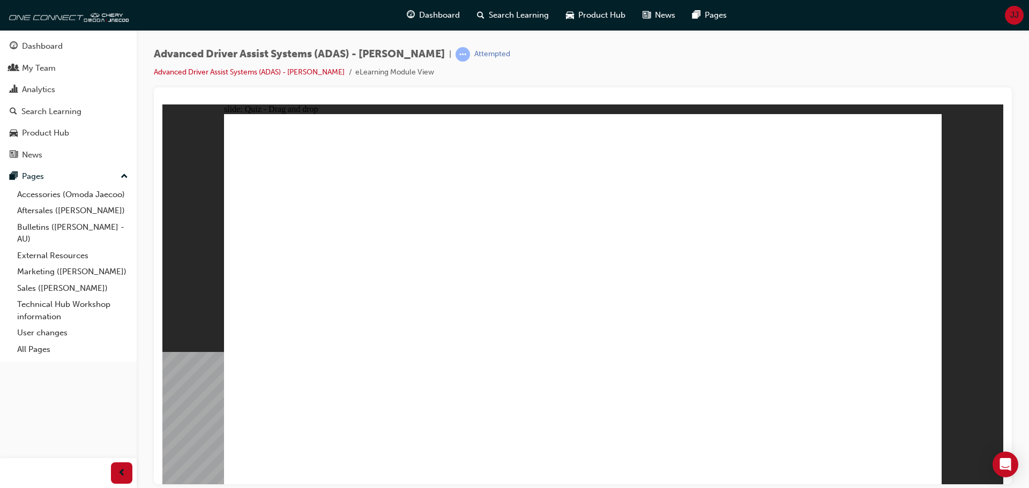
drag, startPoint x: 583, startPoint y: 154, endPoint x: 468, endPoint y: 362, distance: 237.8
drag, startPoint x: 581, startPoint y: 189, endPoint x: 454, endPoint y: 376, distance: 226.0
drag, startPoint x: 837, startPoint y: 184, endPoint x: 499, endPoint y: 364, distance: 383.7
drag, startPoint x: 741, startPoint y: 183, endPoint x: 721, endPoint y: 356, distance: 174.3
drag, startPoint x: 670, startPoint y: 184, endPoint x: 678, endPoint y: 354, distance: 170.0
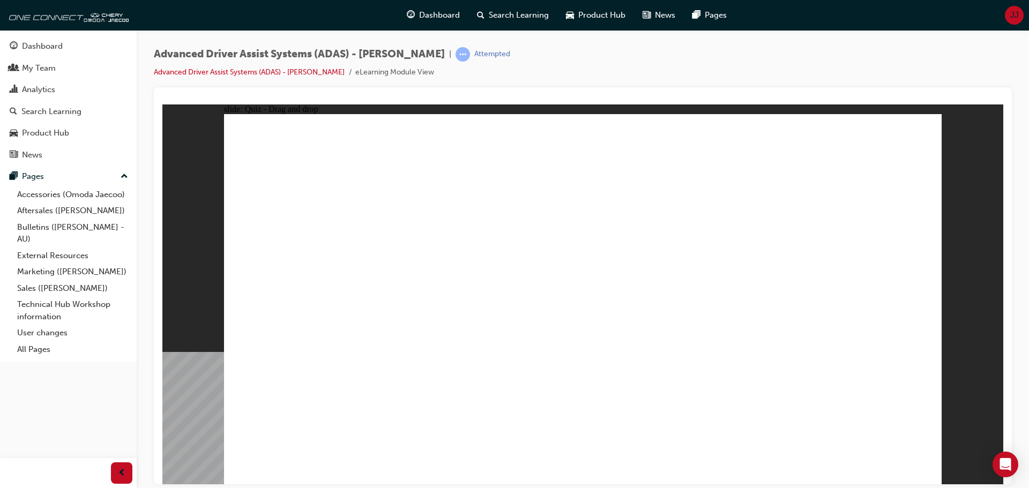
drag, startPoint x: 730, startPoint y: 160, endPoint x: 719, endPoint y: 370, distance: 209.7
drag, startPoint x: 824, startPoint y: 155, endPoint x: 750, endPoint y: 355, distance: 213.6
drag, startPoint x: 665, startPoint y: 152, endPoint x: 673, endPoint y: 410, distance: 258.8
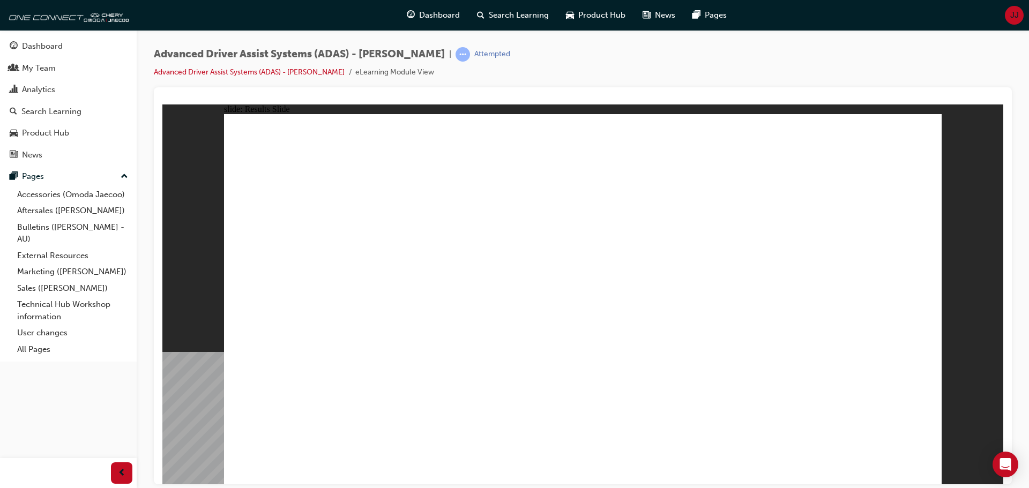
drag, startPoint x: 601, startPoint y: 404, endPoint x: 603, endPoint y: 237, distance: 167.2
drag, startPoint x: 710, startPoint y: 389, endPoint x: 783, endPoint y: 230, distance: 174.5
drag, startPoint x: 565, startPoint y: 151, endPoint x: 808, endPoint y: 218, distance: 252.3
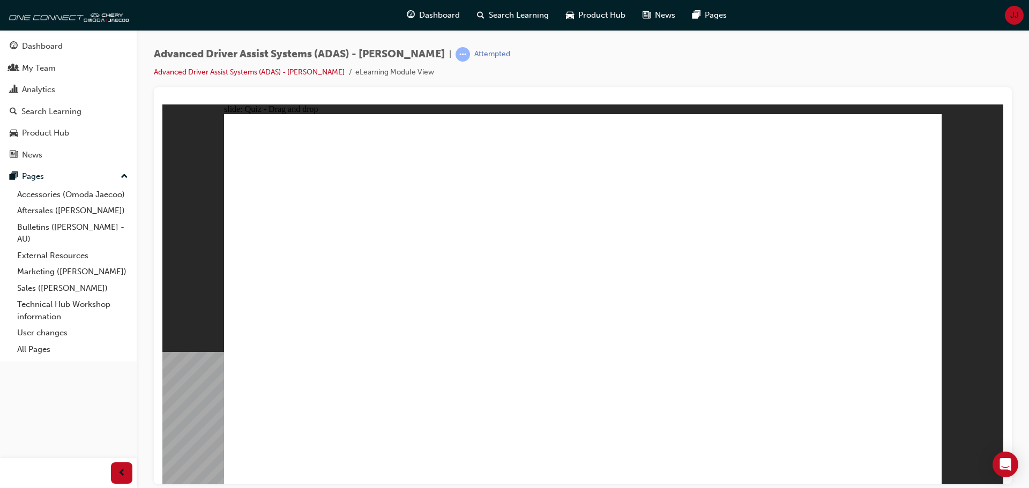
drag, startPoint x: 376, startPoint y: 389, endPoint x: 646, endPoint y: 214, distance: 321.8
drag, startPoint x: 474, startPoint y: 405, endPoint x: 845, endPoint y: 235, distance: 408.5
drag, startPoint x: 536, startPoint y: 141, endPoint x: 845, endPoint y: 243, distance: 325.6
drag, startPoint x: 772, startPoint y: 194, endPoint x: 661, endPoint y: 192, distance: 112.0
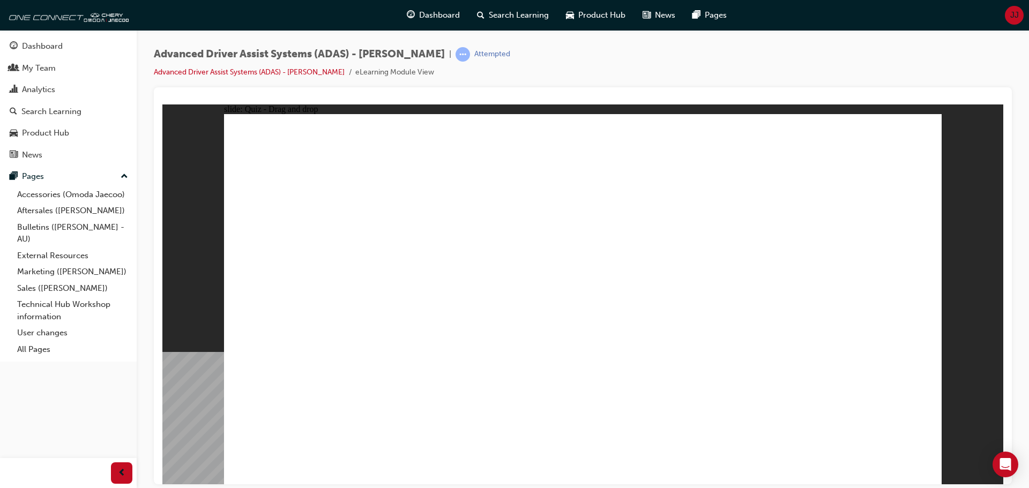
click at [446, 14] on span "Dashboard" at bounding box center [439, 15] width 41 height 12
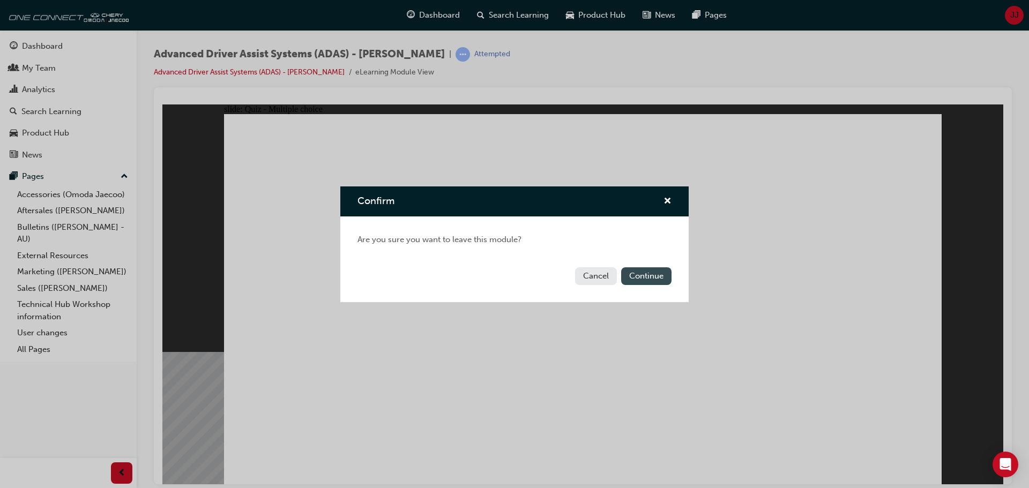
click at [649, 275] on button "Continue" at bounding box center [646, 276] width 50 height 18
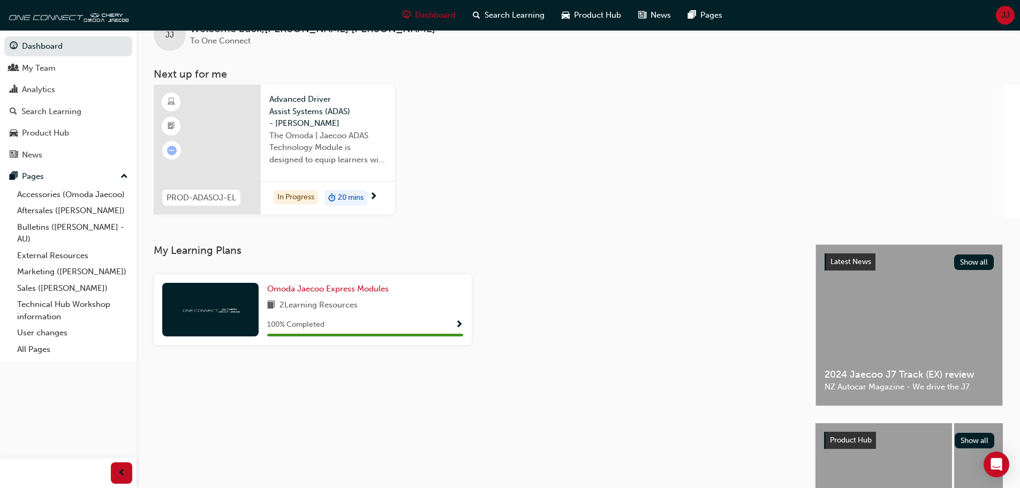
scroll to position [54, 0]
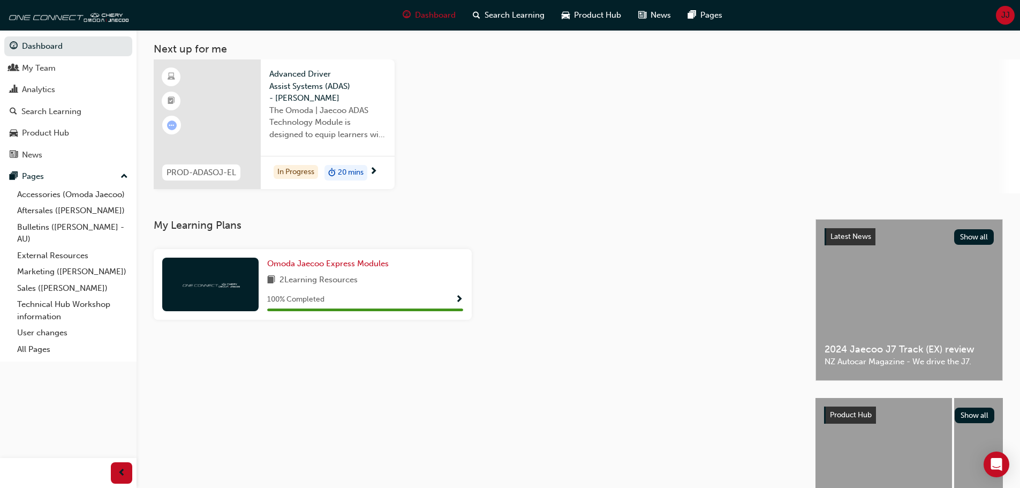
click at [852, 432] on div "J7 | SHS" at bounding box center [884, 465] width 137 height 134
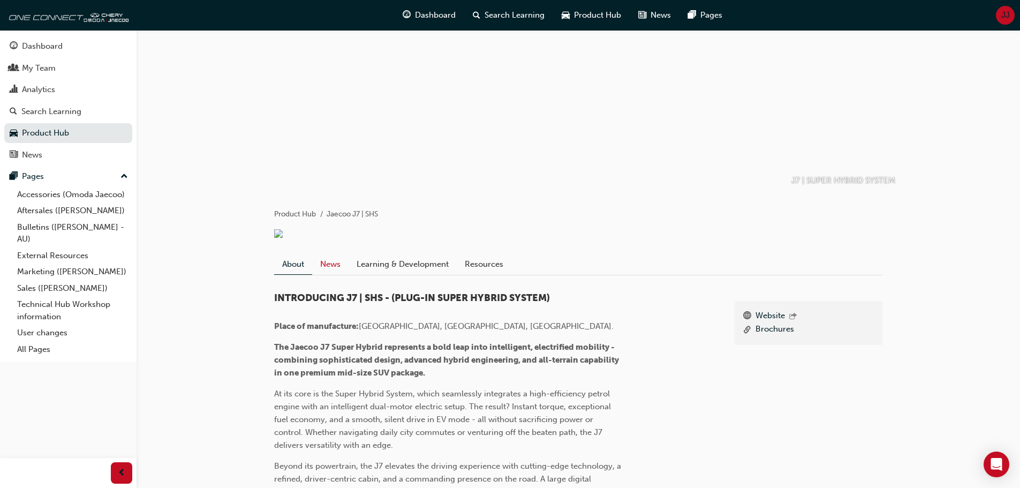
click at [328, 274] on link "News" at bounding box center [330, 264] width 36 height 20
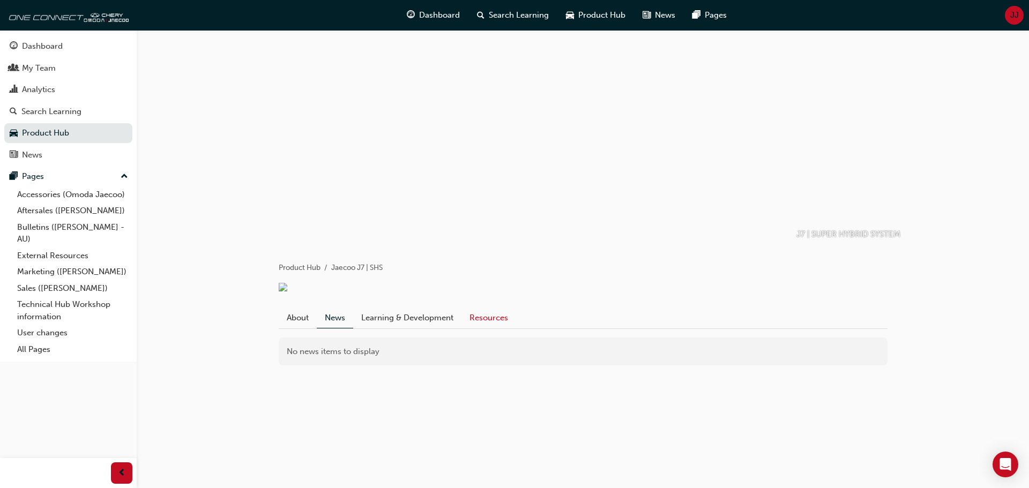
click at [484, 328] on link "Resources" at bounding box center [488, 317] width 55 height 20
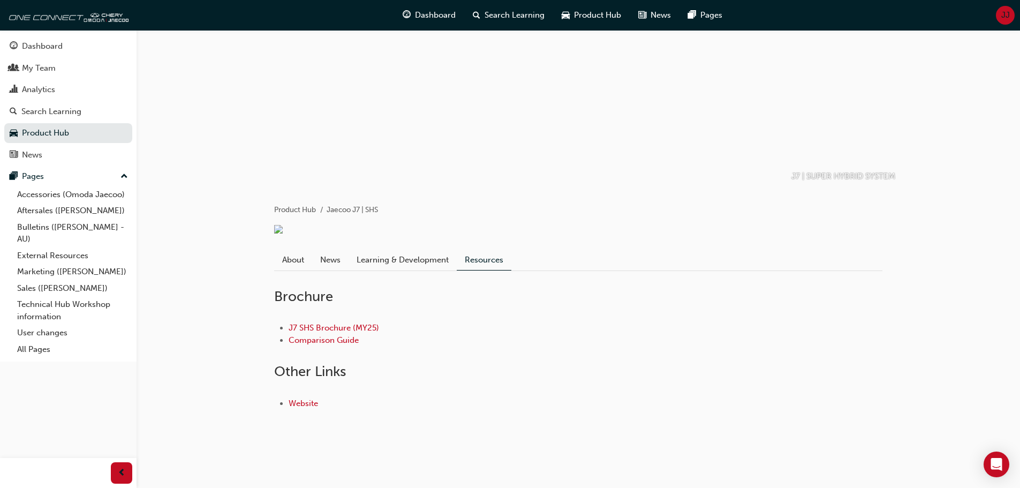
scroll to position [71, 0]
click at [341, 341] on link "Comparison Guide" at bounding box center [324, 340] width 70 height 10
